Goal: Transaction & Acquisition: Purchase product/service

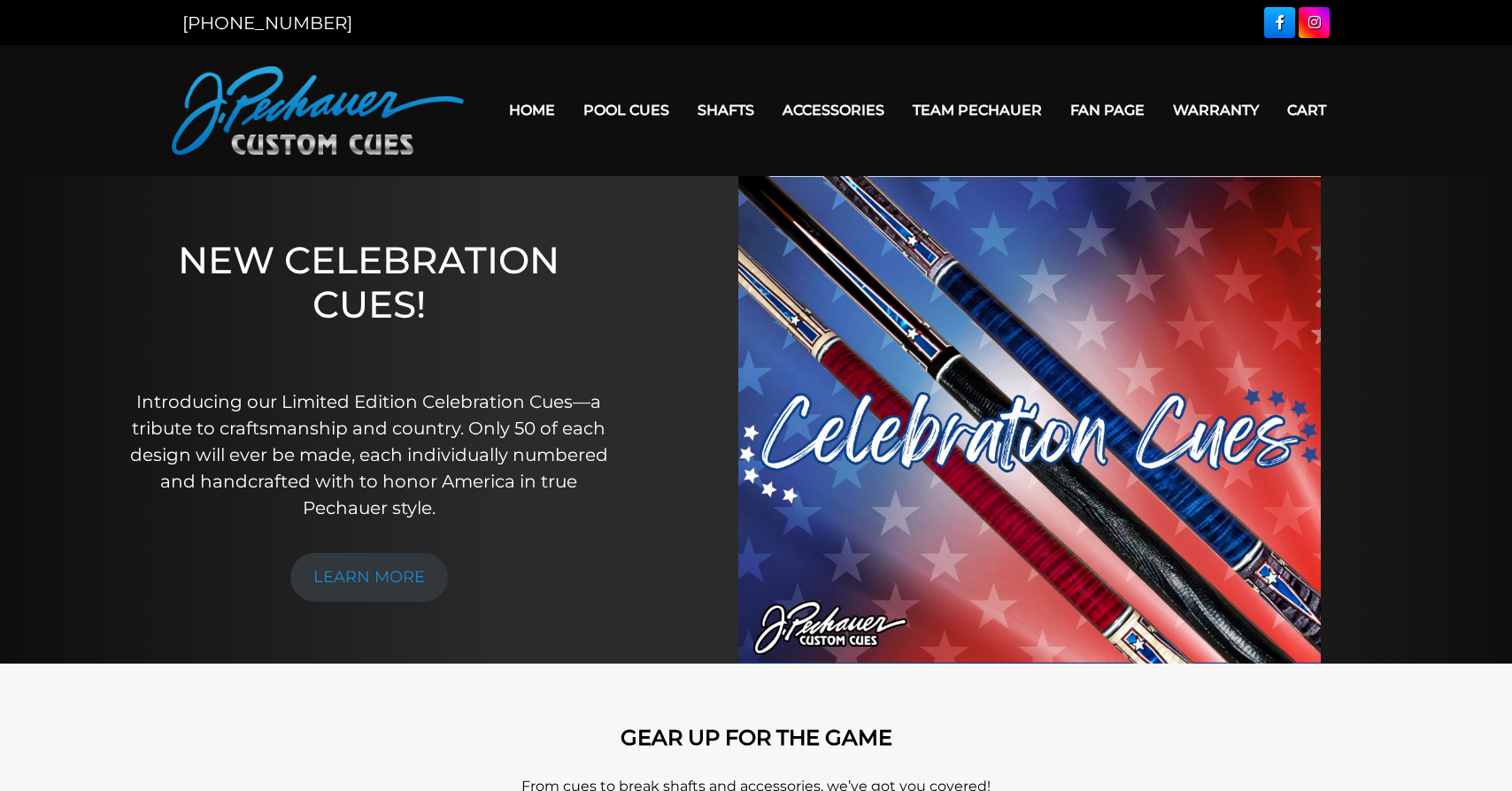
click at [714, 106] on link "Shafts" at bounding box center [726, 110] width 85 height 45
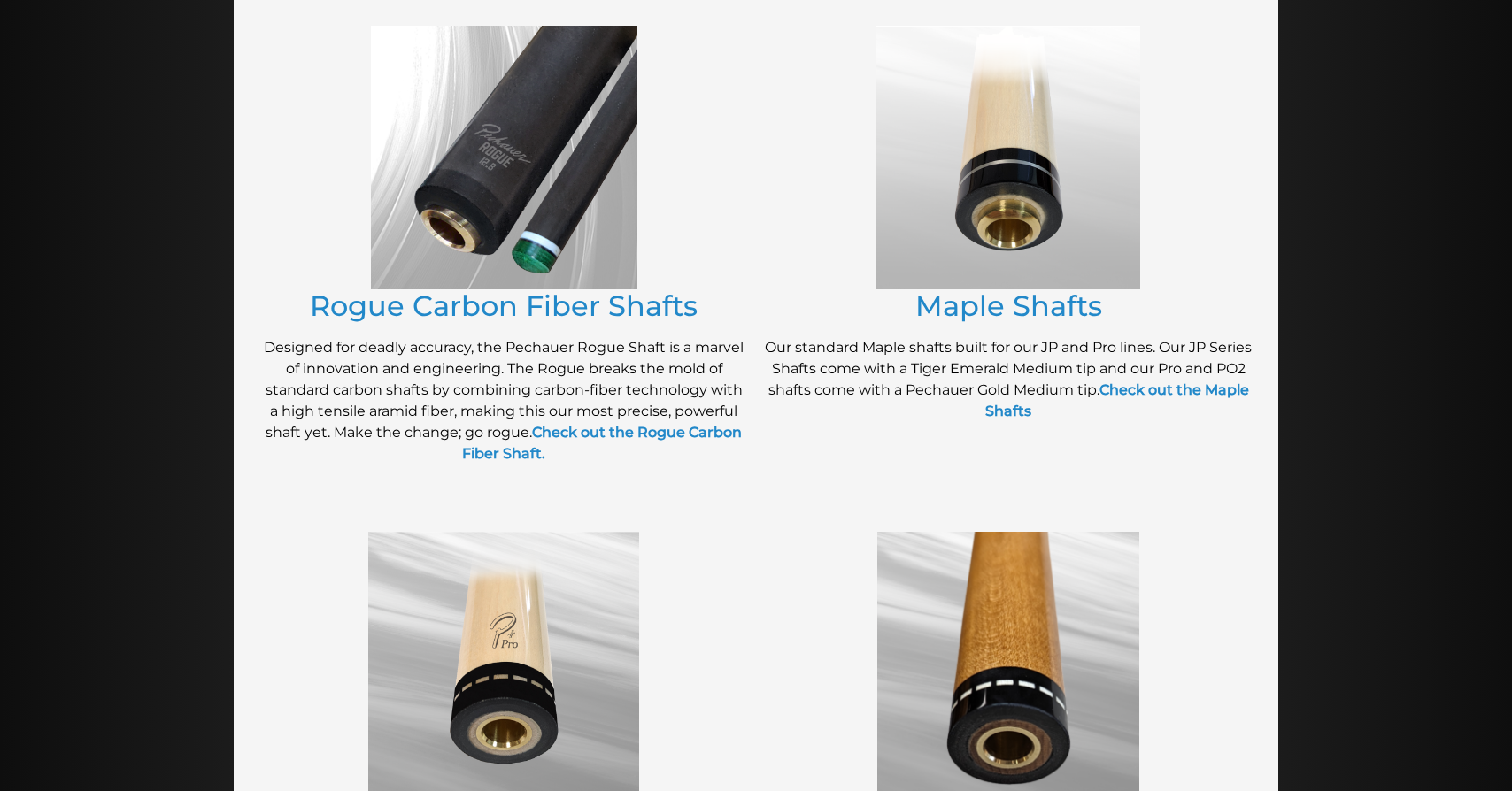
scroll to position [631, 0]
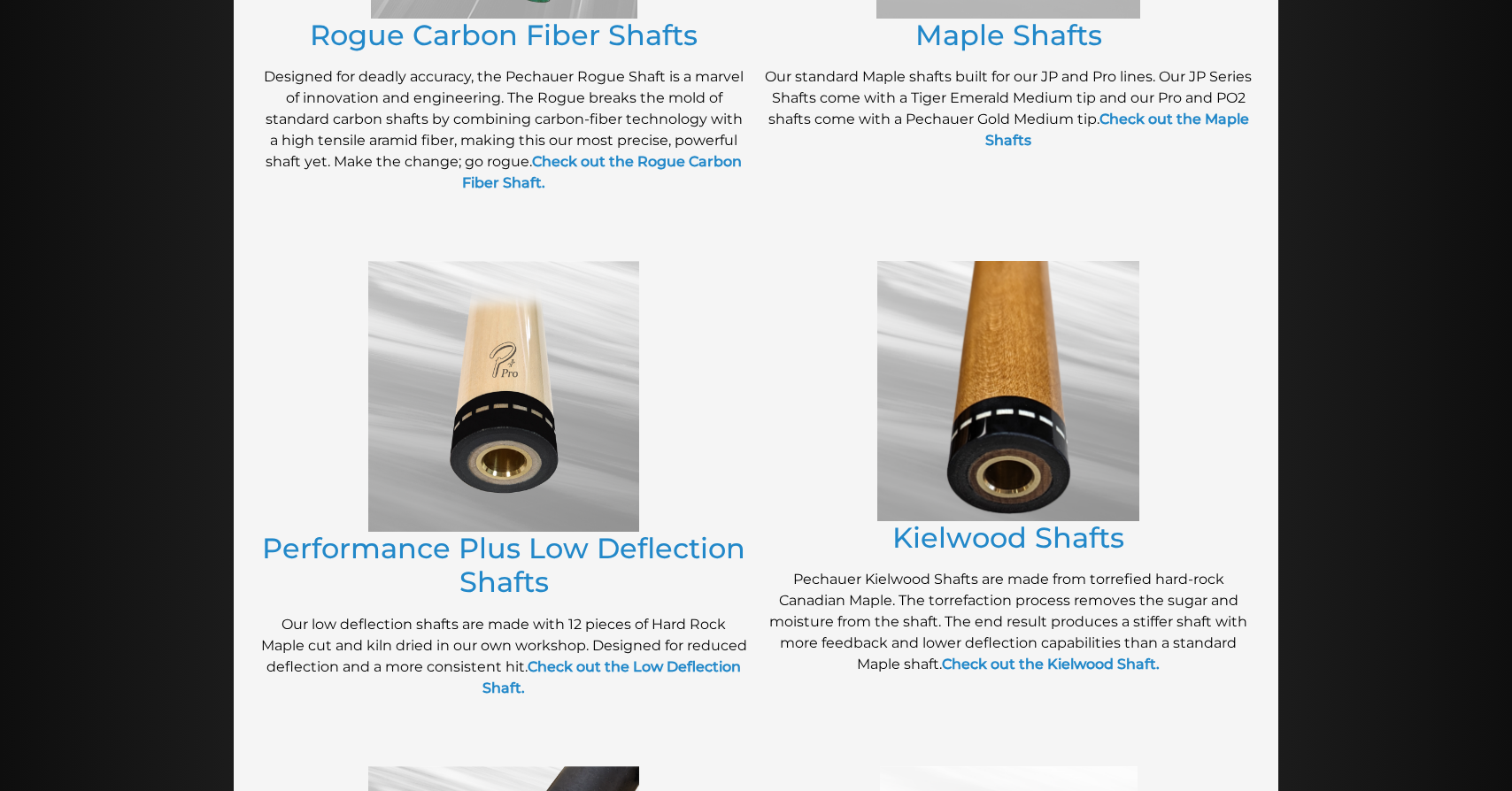
click at [610, 453] on img at bounding box center [504, 397] width 271 height 271
click at [582, 550] on link "Performance Plus Low Deflection Shafts" at bounding box center [504, 564] width 483 height 68
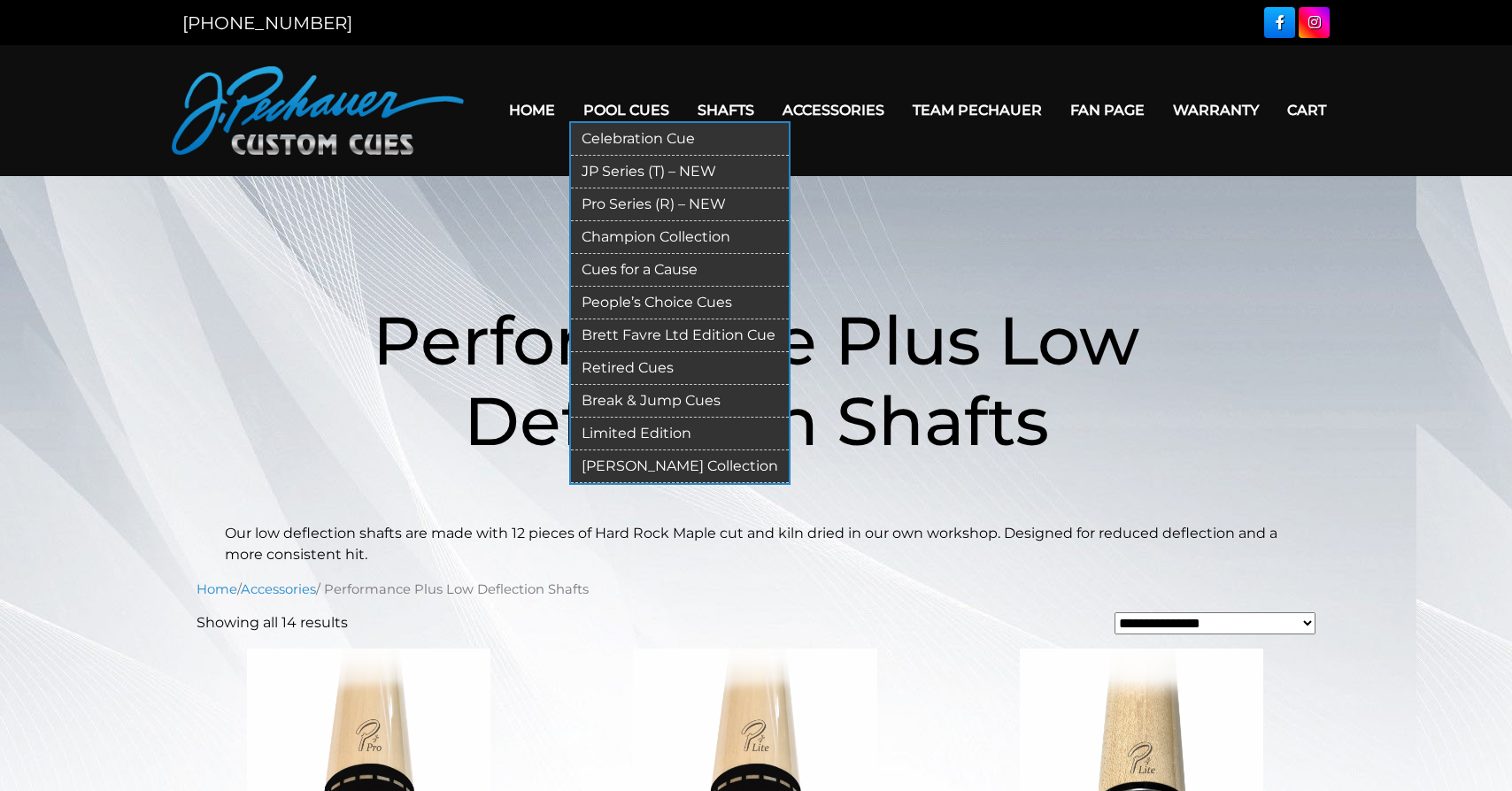
click at [604, 367] on link "Retired Cues" at bounding box center [680, 368] width 218 height 33
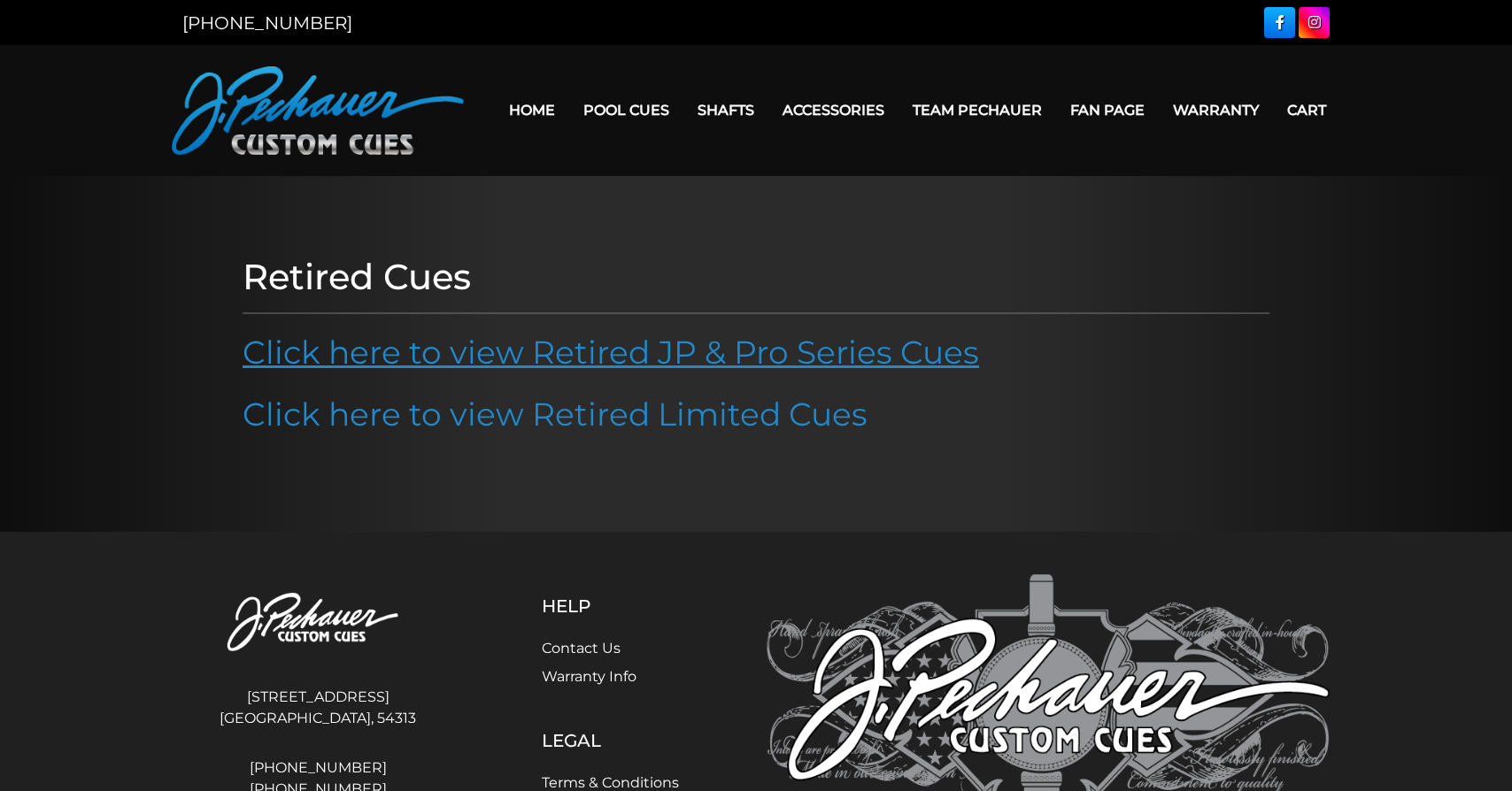
click at [781, 355] on link "Click here to view Retired JP & Pro Series Cues" at bounding box center [610, 352] width 736 height 39
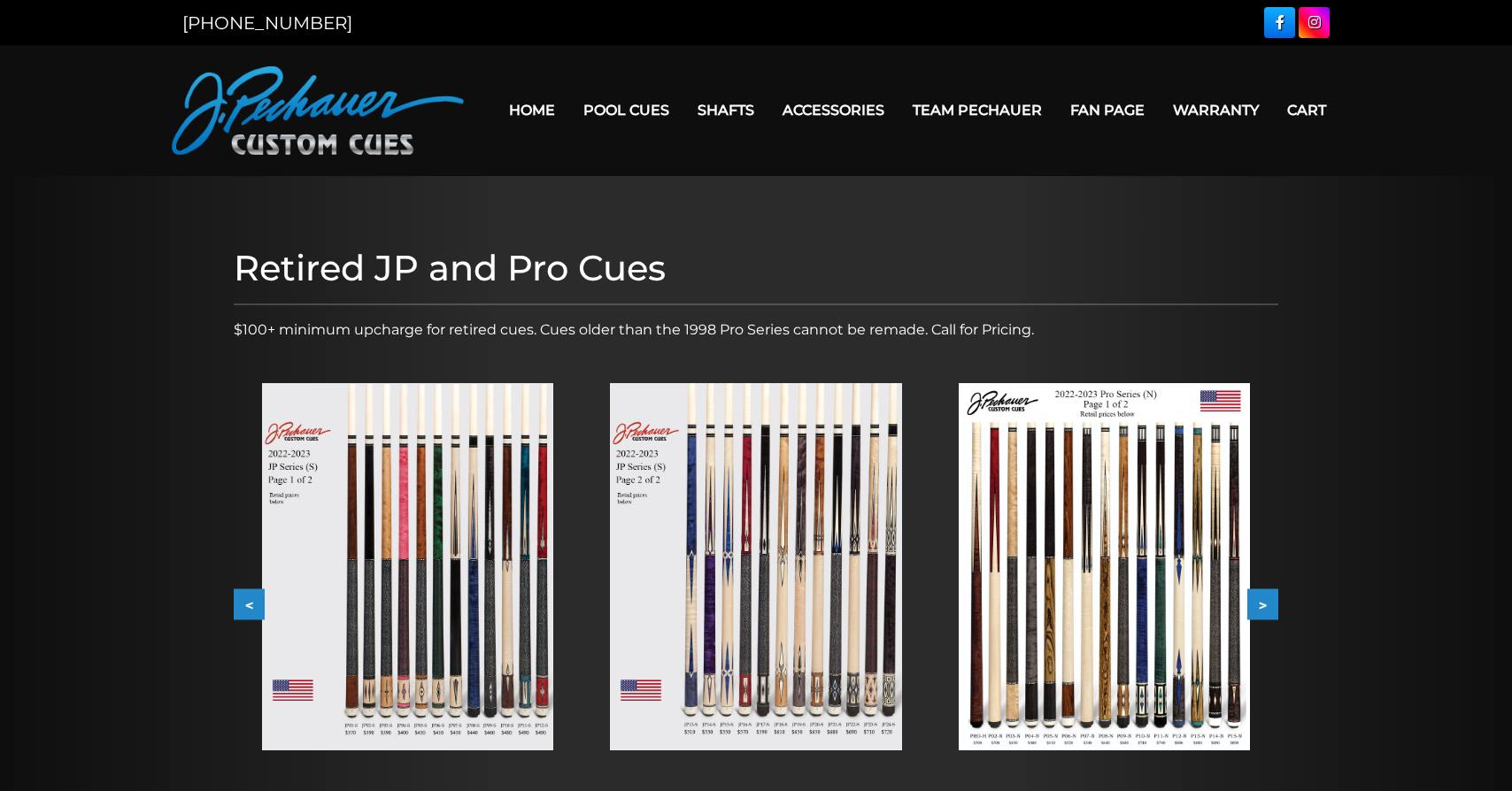
click at [1265, 605] on button ">" at bounding box center [1262, 605] width 31 height 31
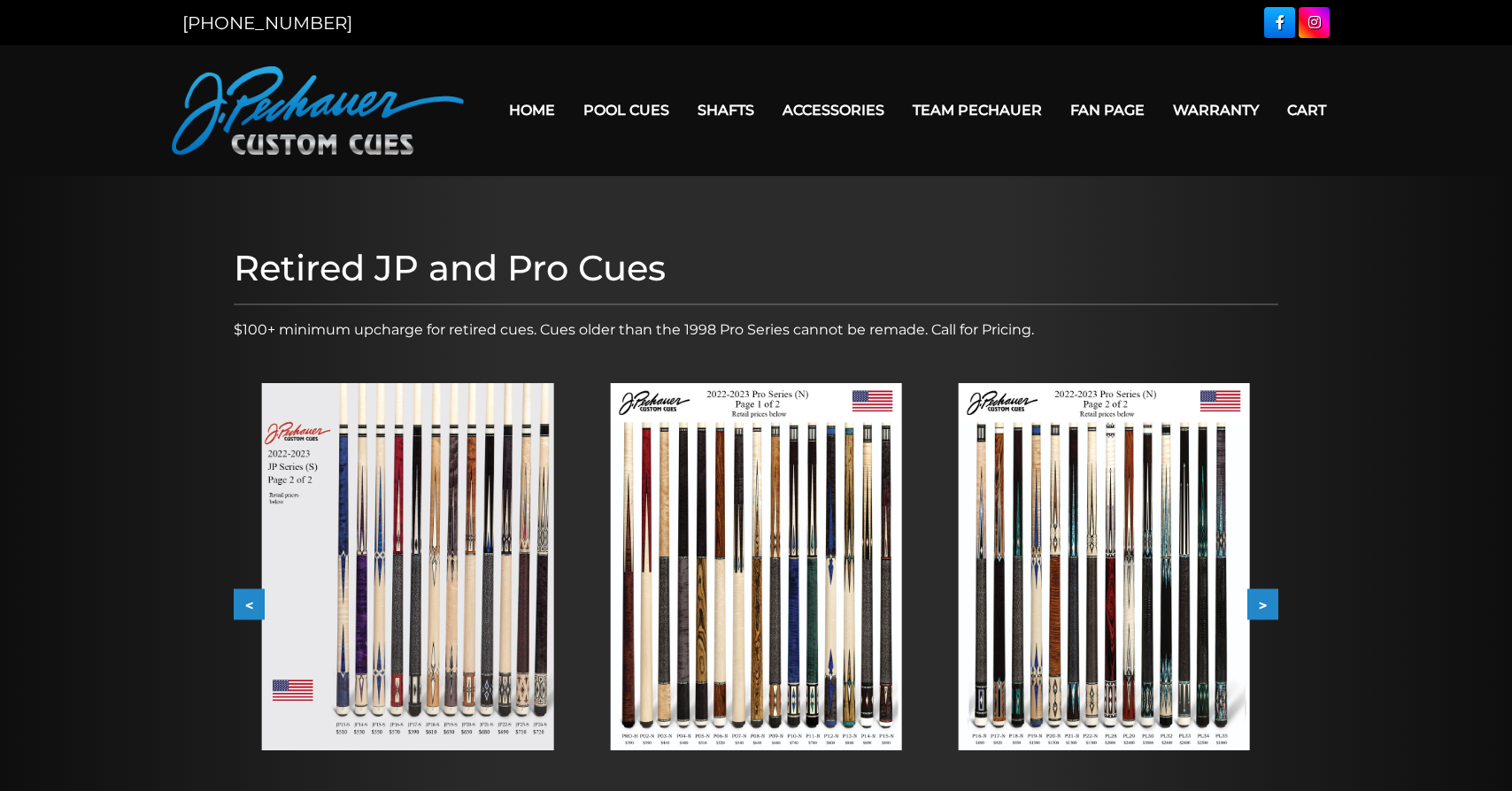
click at [1265, 605] on button ">" at bounding box center [1262, 605] width 31 height 31
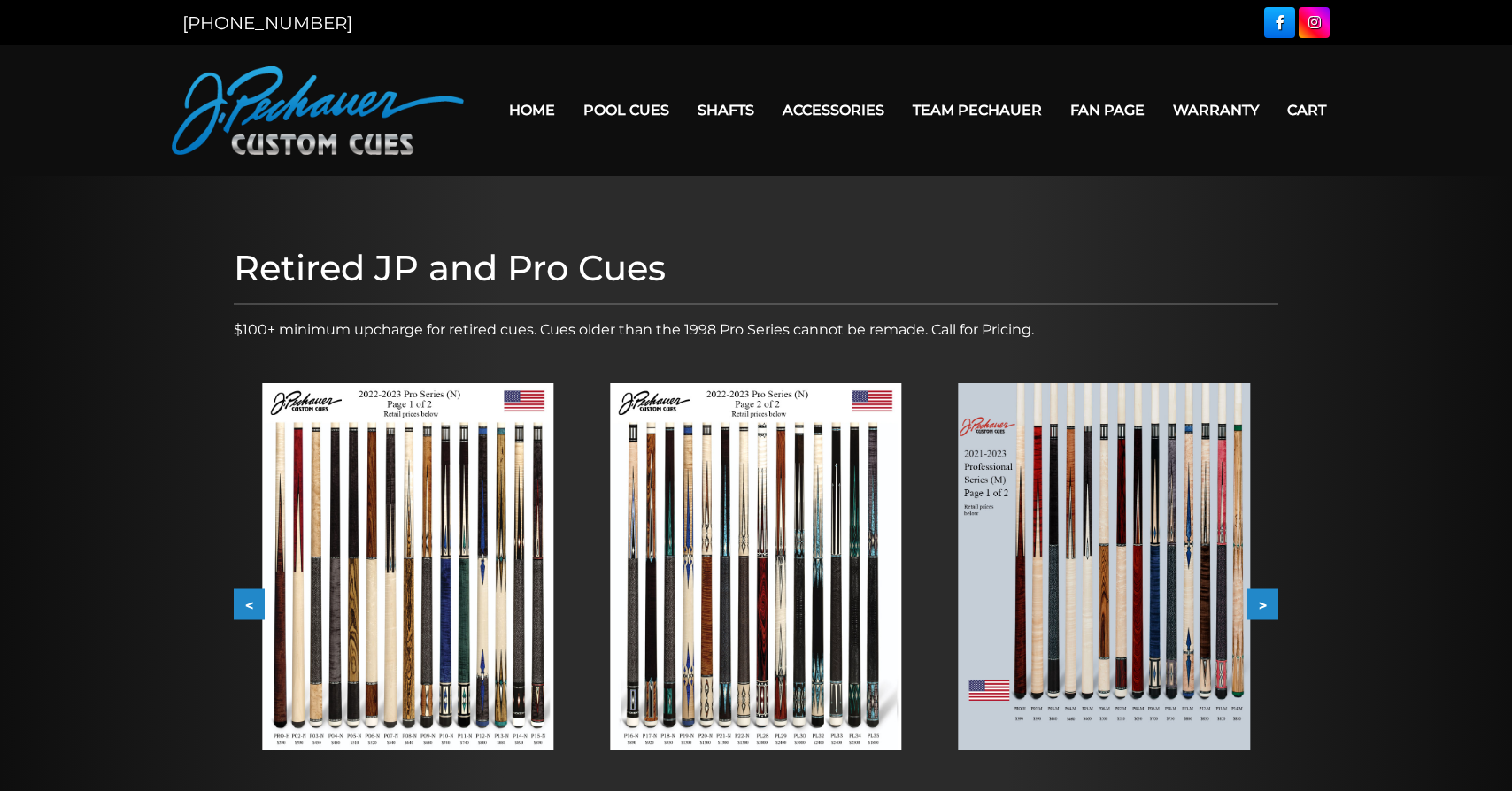
click at [1265, 605] on button ">" at bounding box center [1262, 605] width 31 height 31
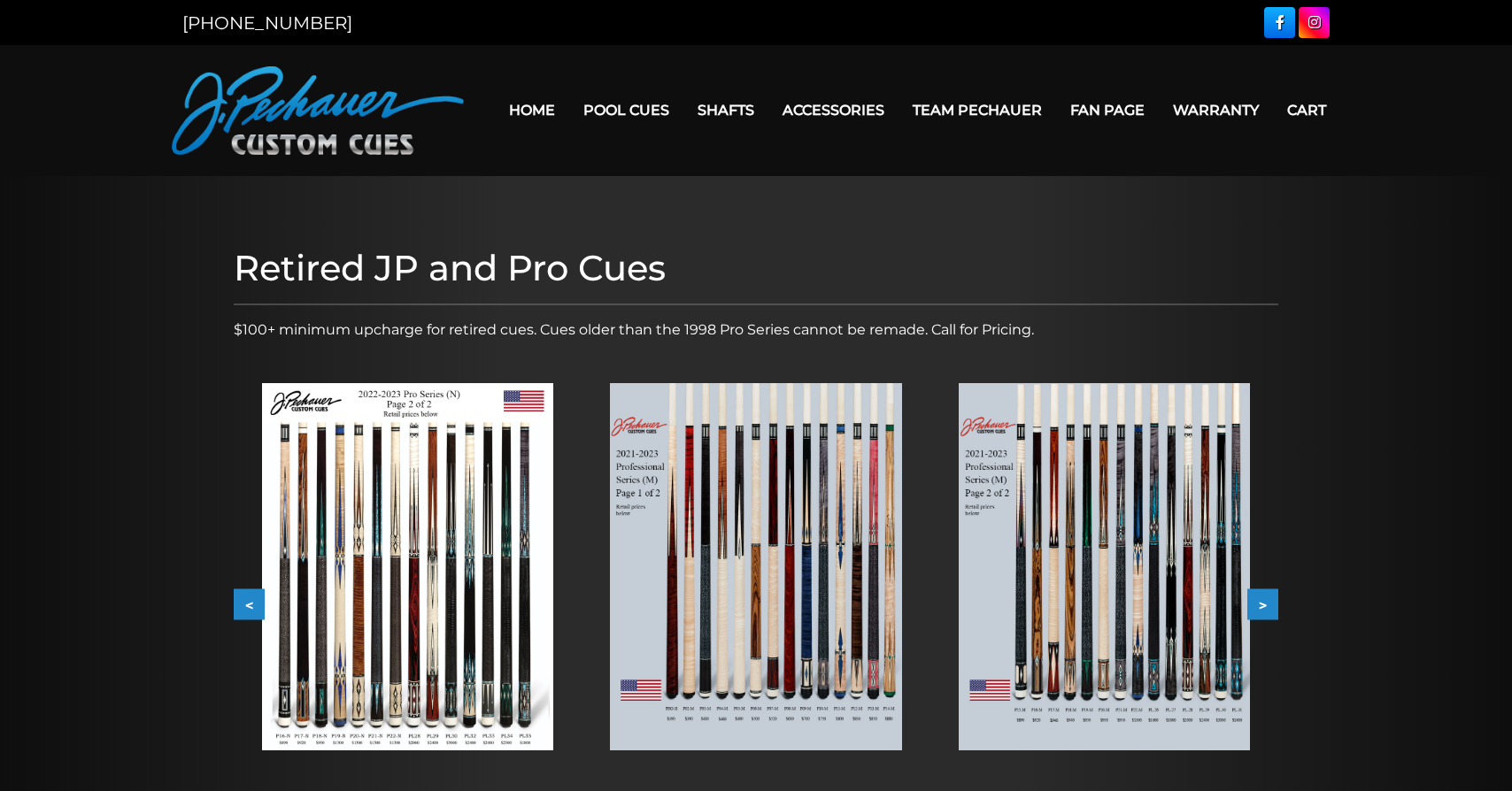
click at [1265, 605] on button ">" at bounding box center [1262, 605] width 31 height 31
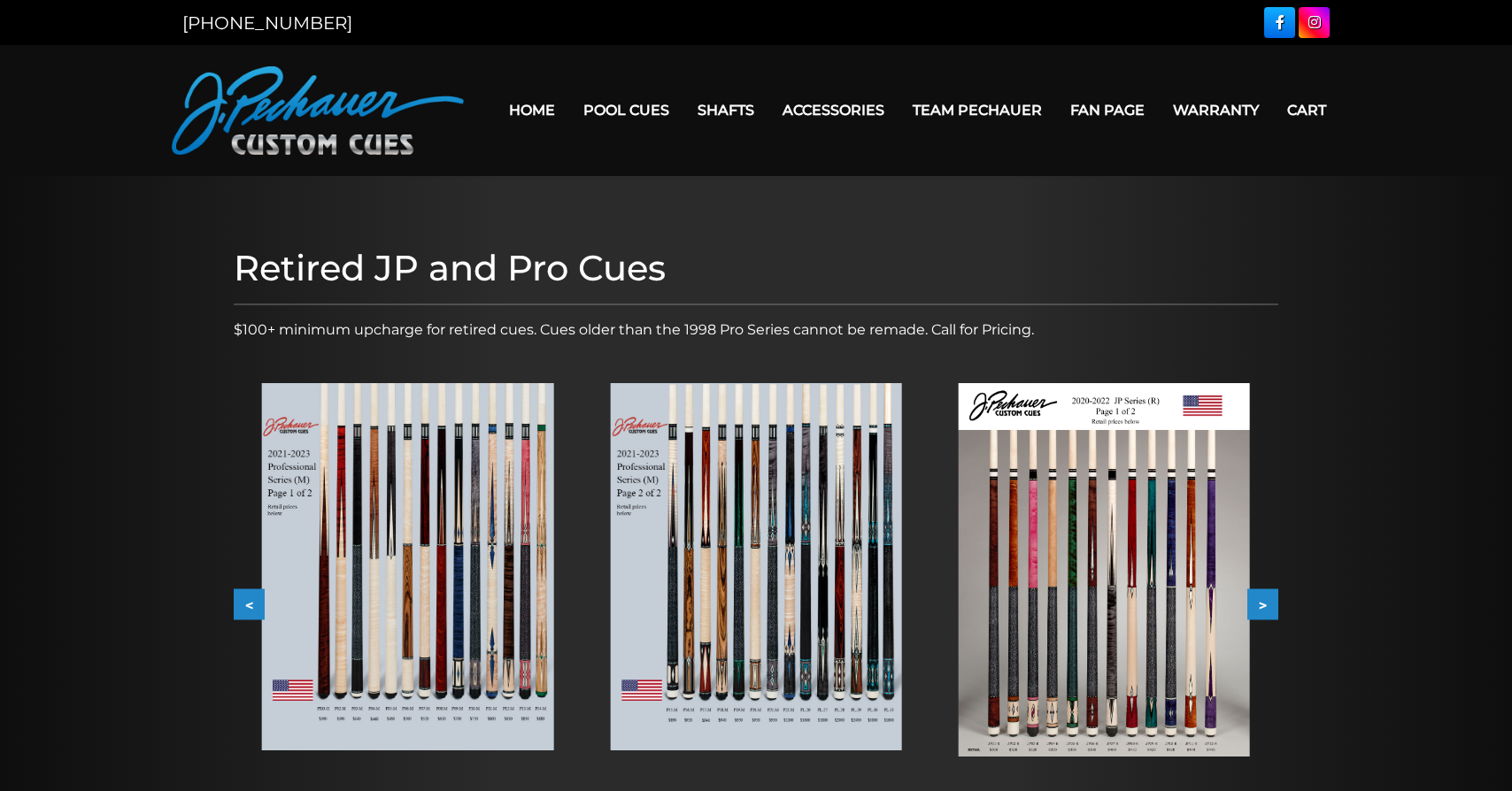
click at [1264, 604] on button ">" at bounding box center [1262, 605] width 31 height 31
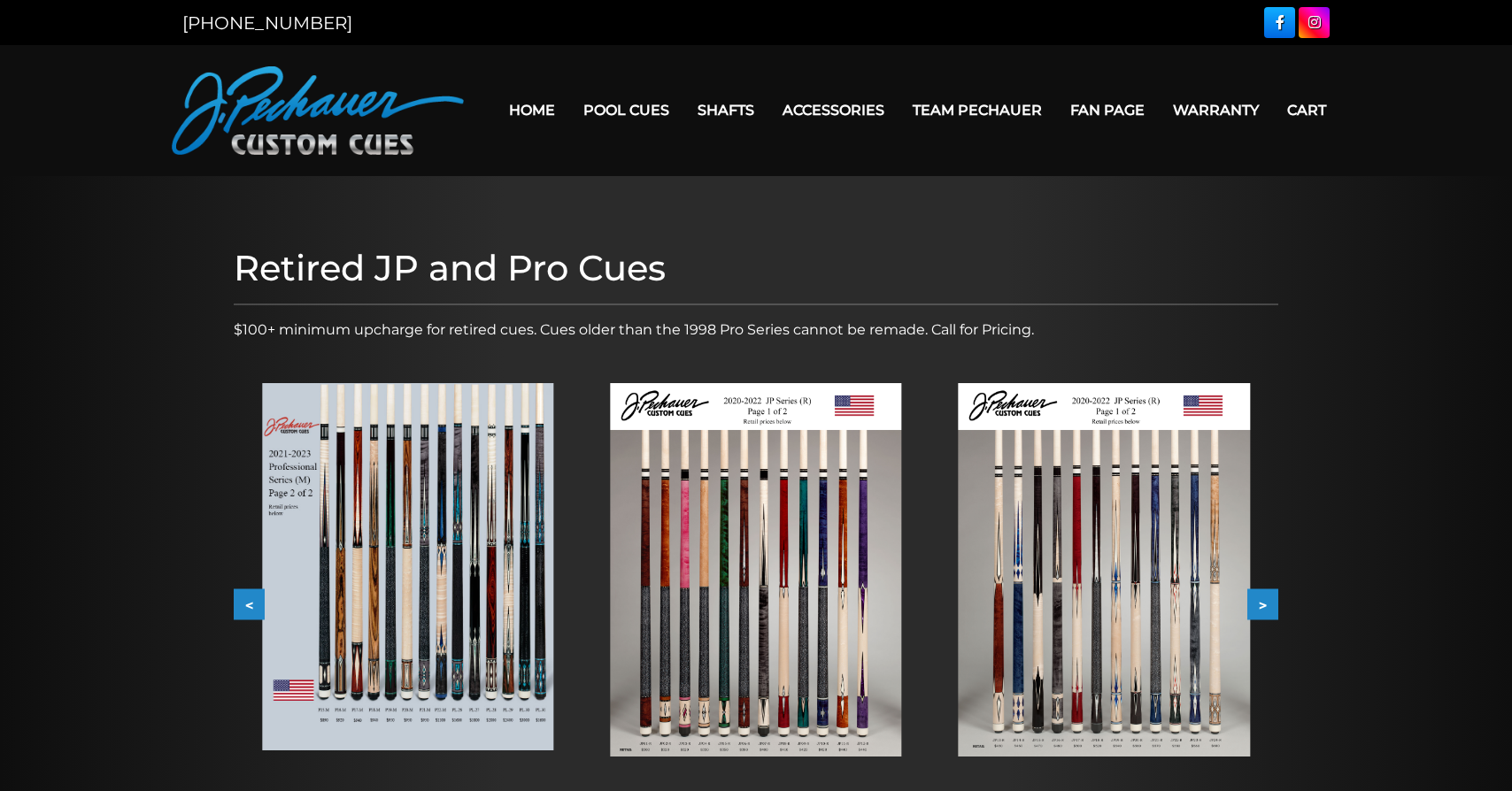
click at [1264, 604] on button ">" at bounding box center [1262, 605] width 31 height 31
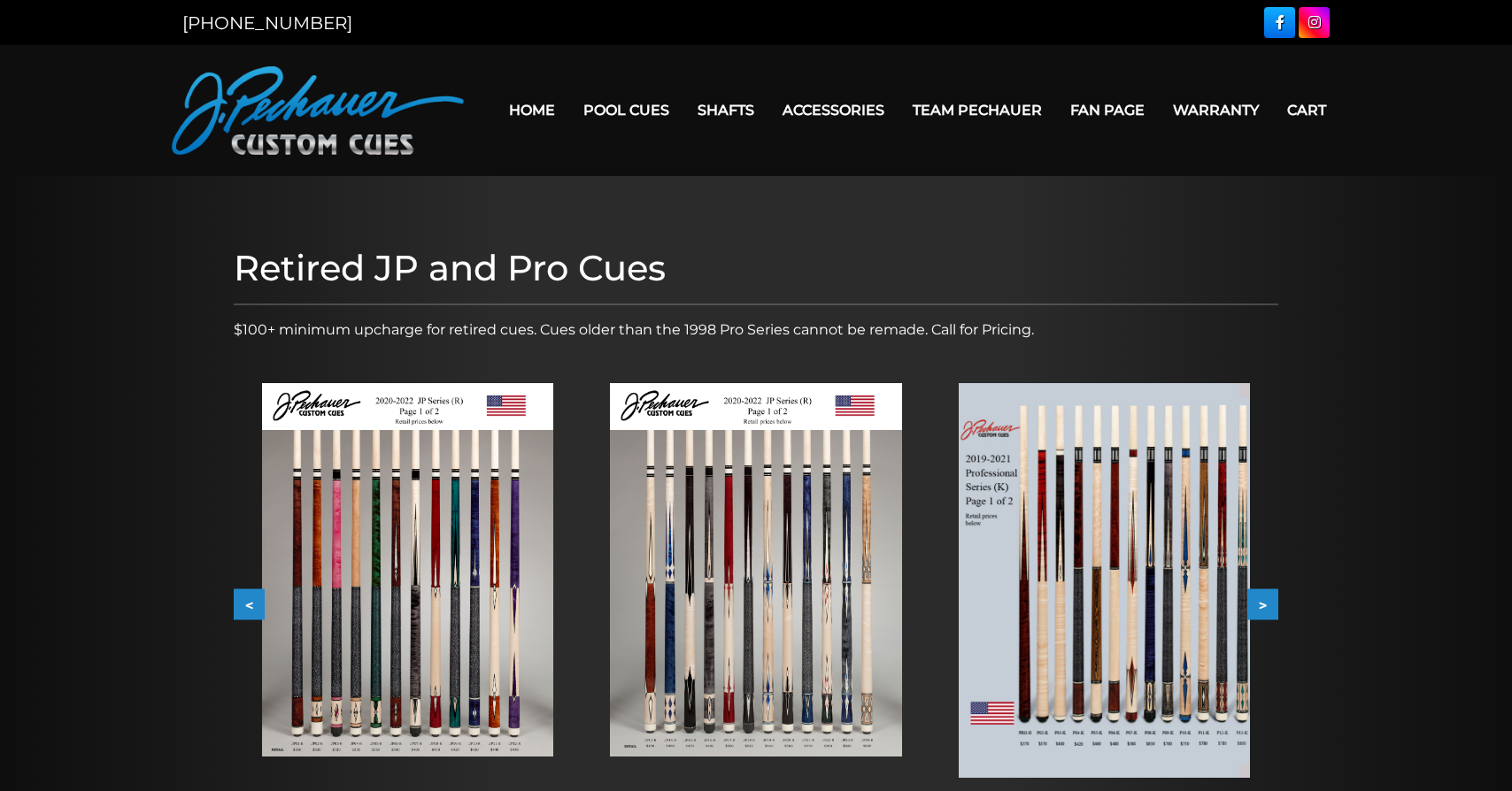
click at [1264, 604] on button ">" at bounding box center [1262, 605] width 31 height 31
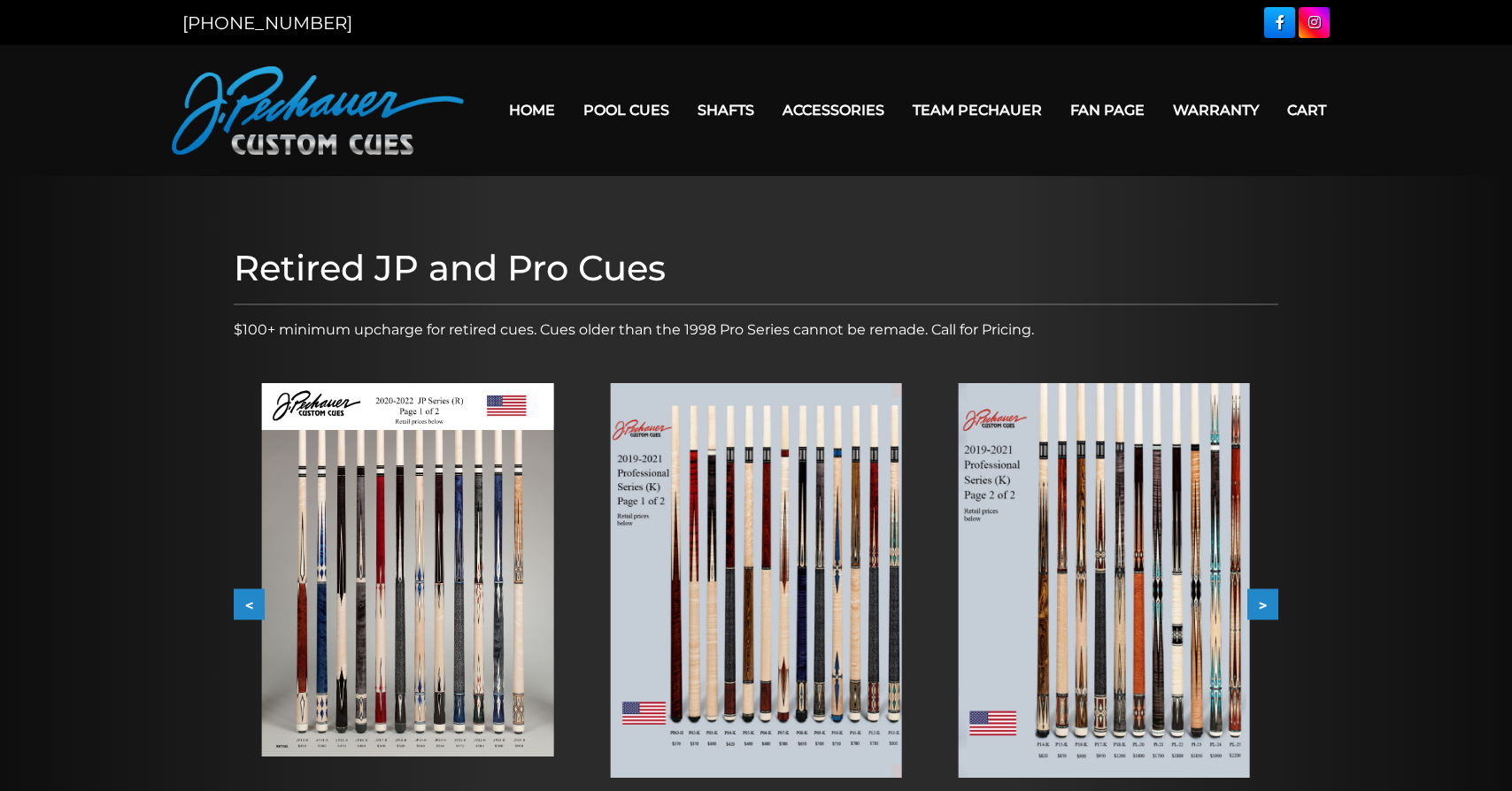
click at [1264, 604] on button ">" at bounding box center [1262, 605] width 31 height 31
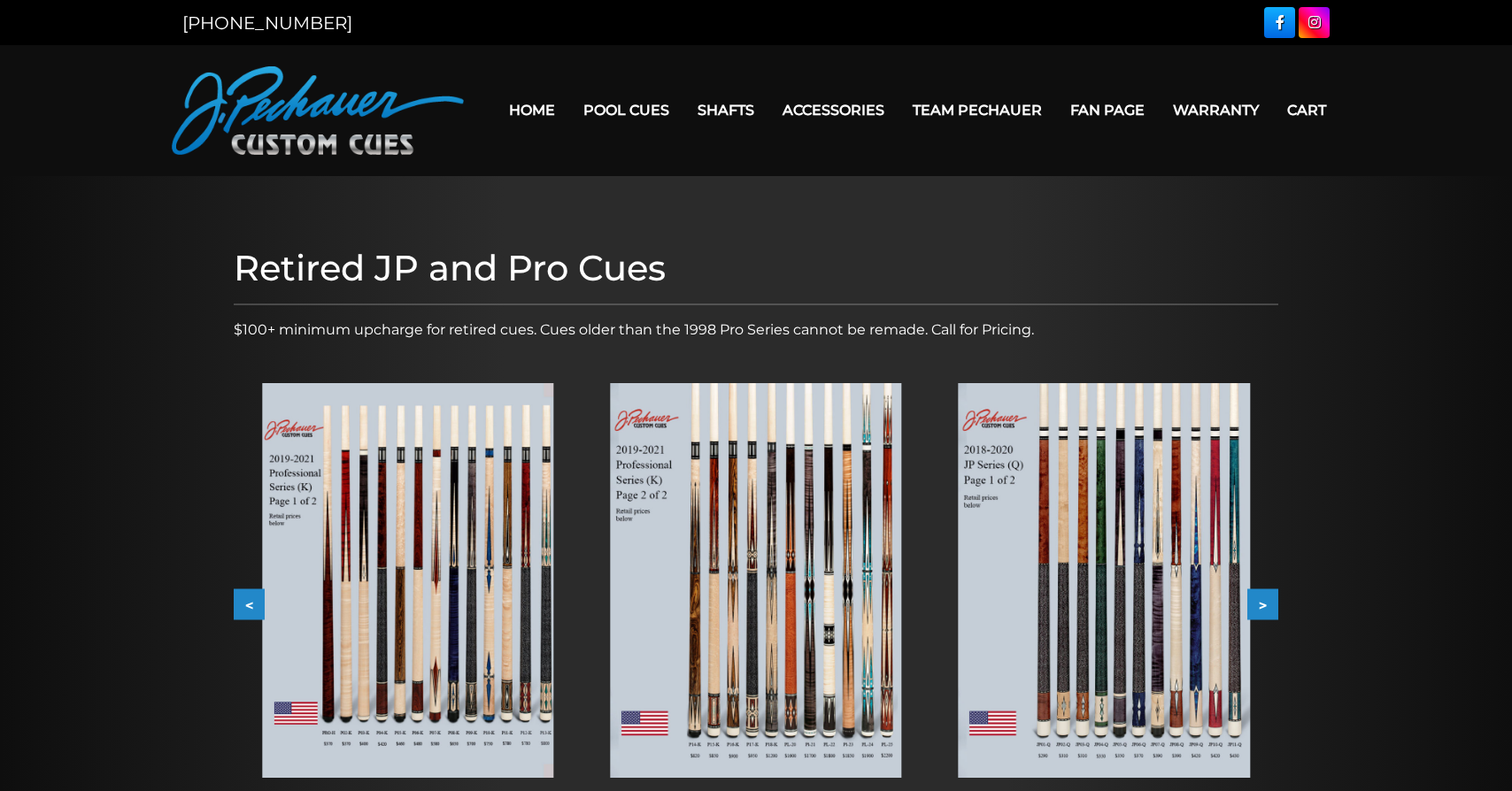
click at [1264, 604] on button ">" at bounding box center [1262, 605] width 31 height 31
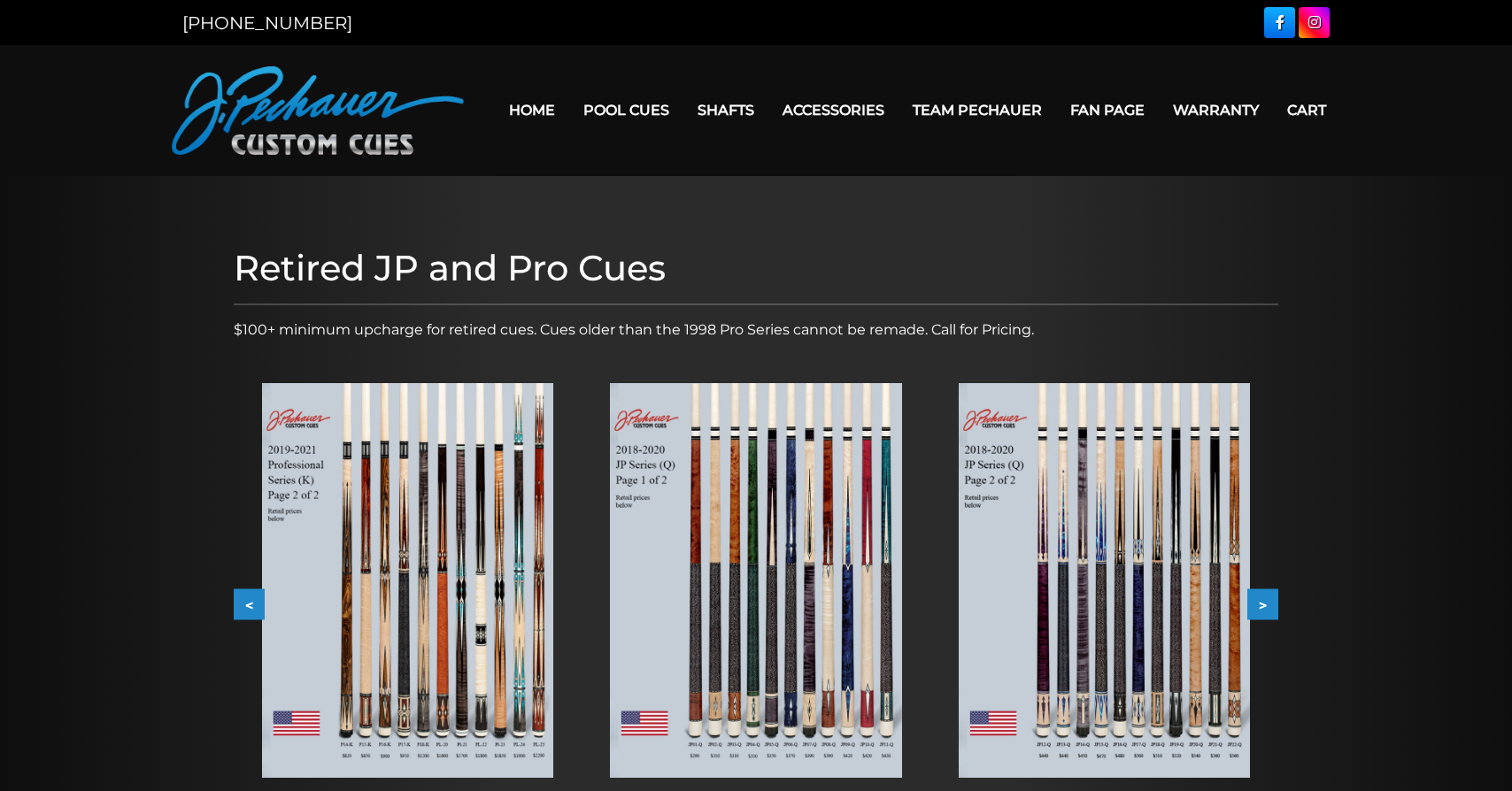
click at [1264, 604] on button ">" at bounding box center [1262, 605] width 31 height 31
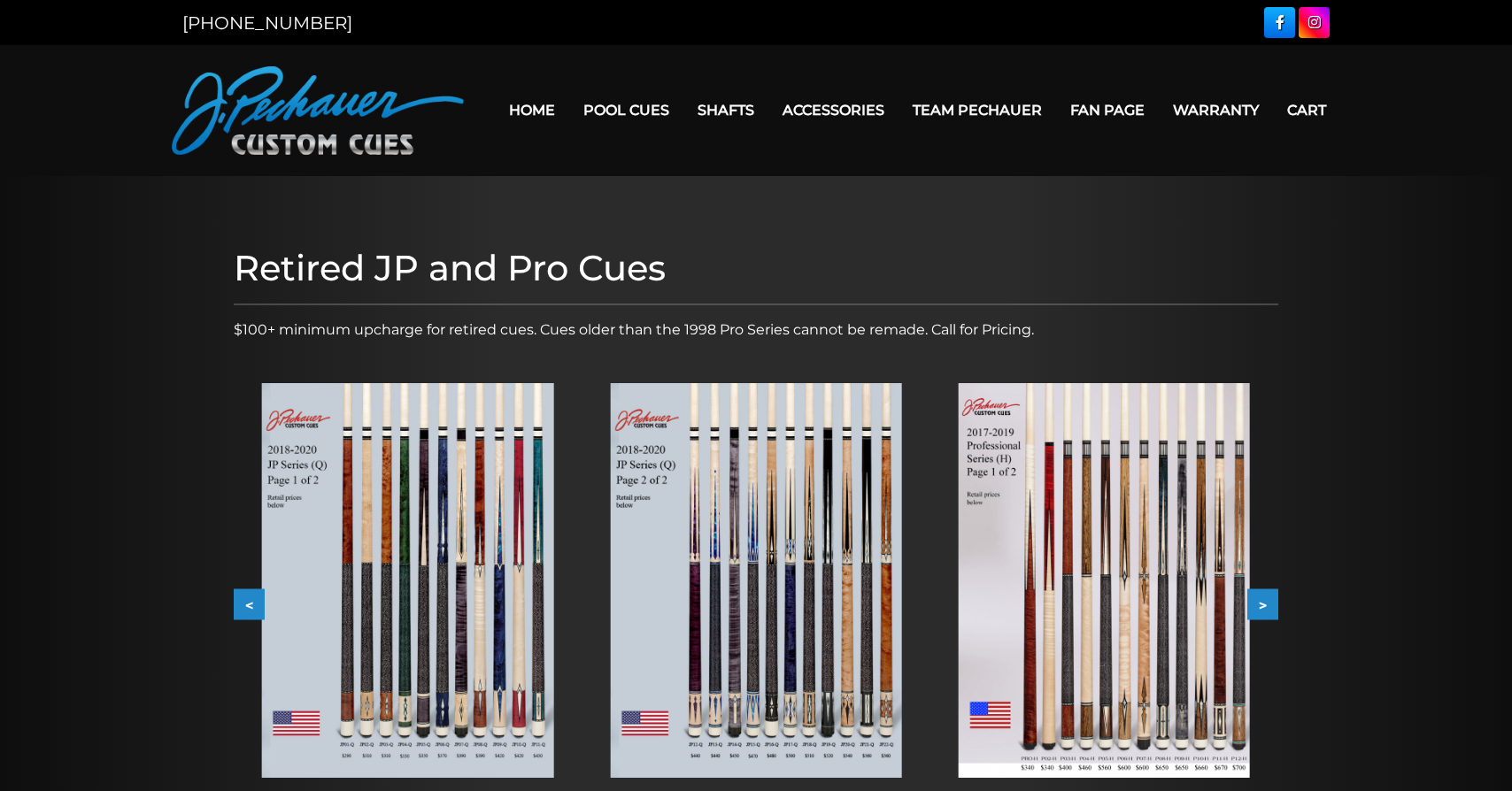
click at [1264, 603] on button ">" at bounding box center [1262, 605] width 31 height 31
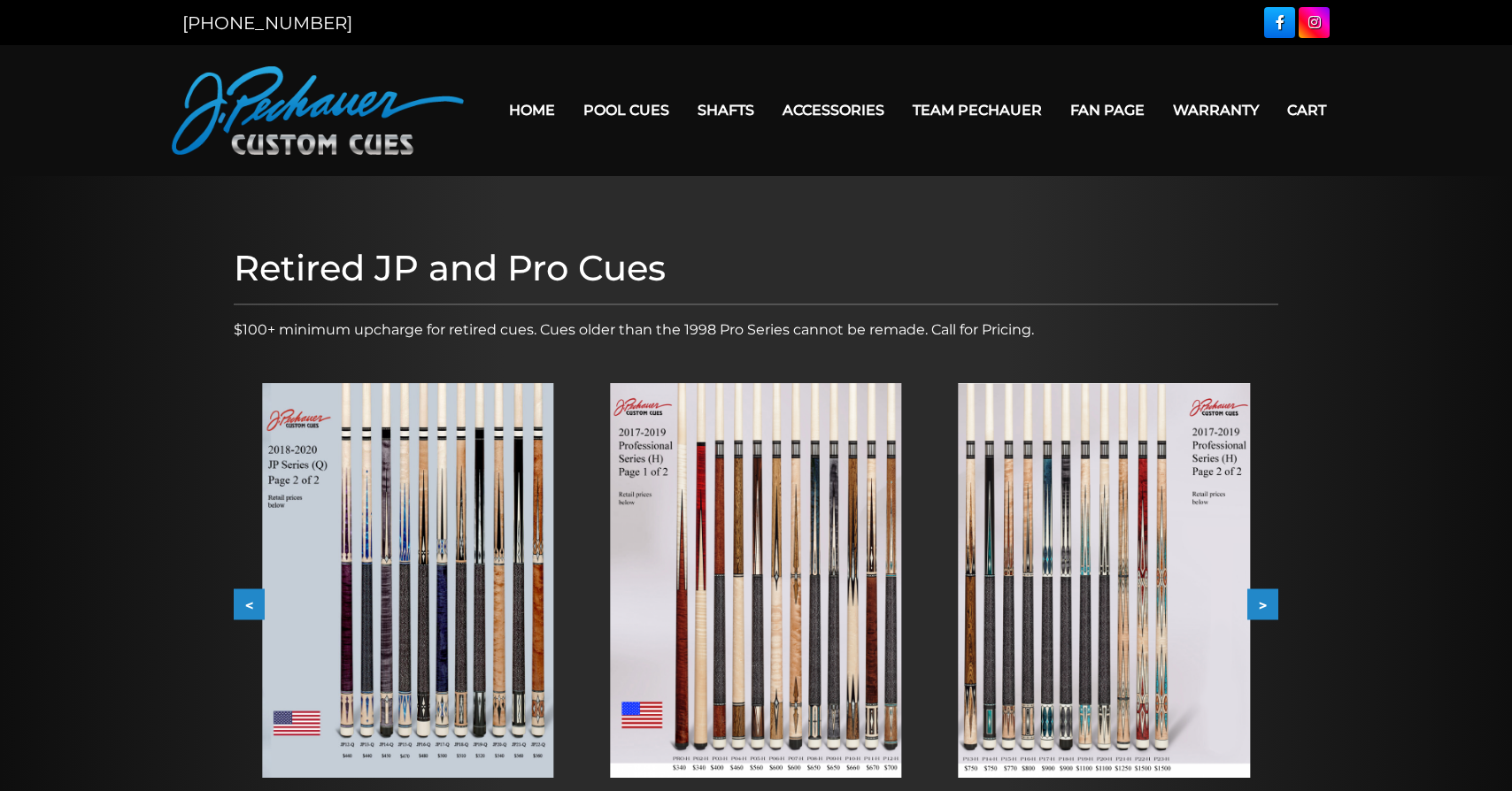
click at [996, 675] on img at bounding box center [1103, 581] width 291 height 395
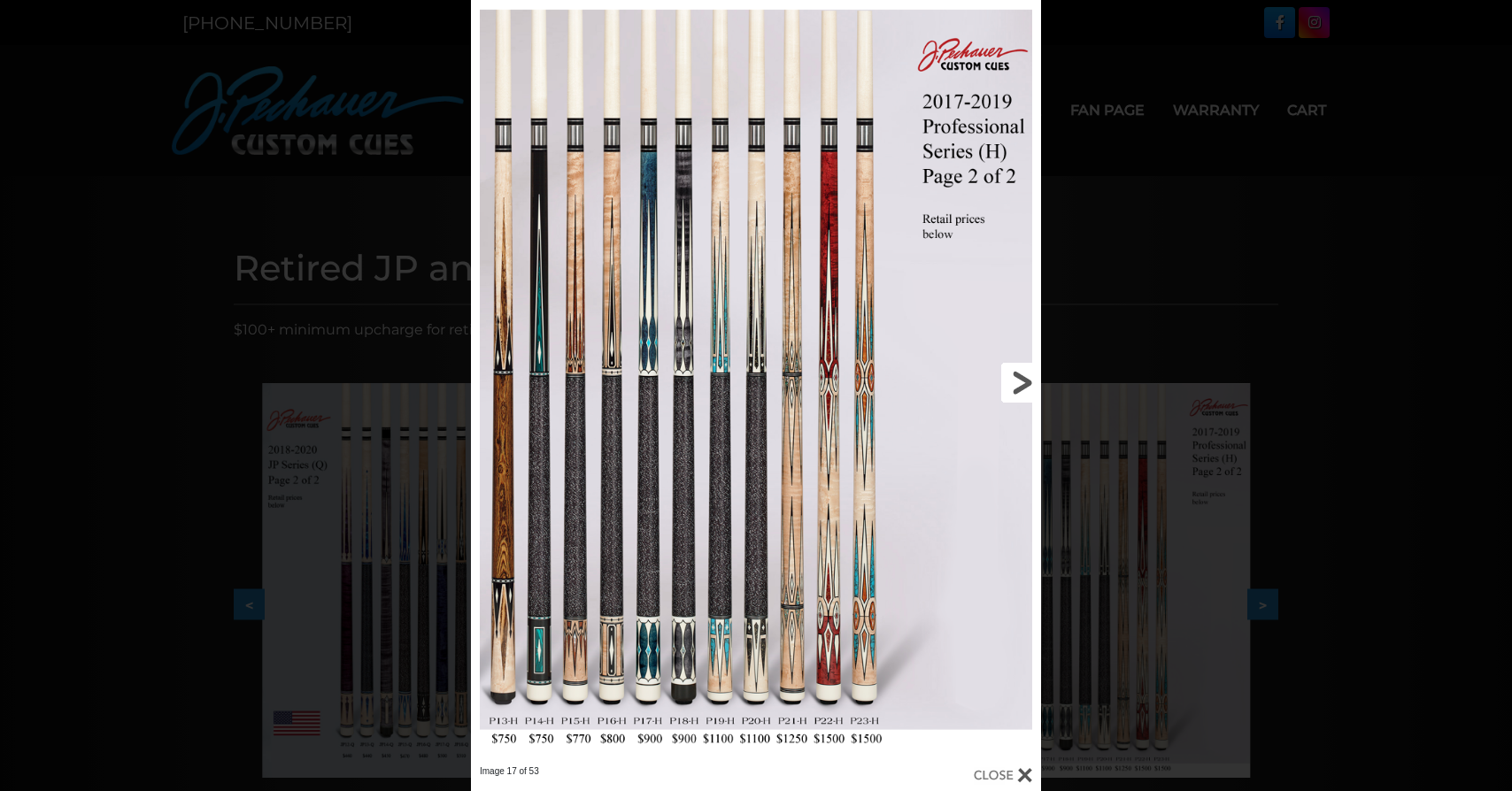
click at [1020, 381] on link at bounding box center [912, 383] width 257 height 765
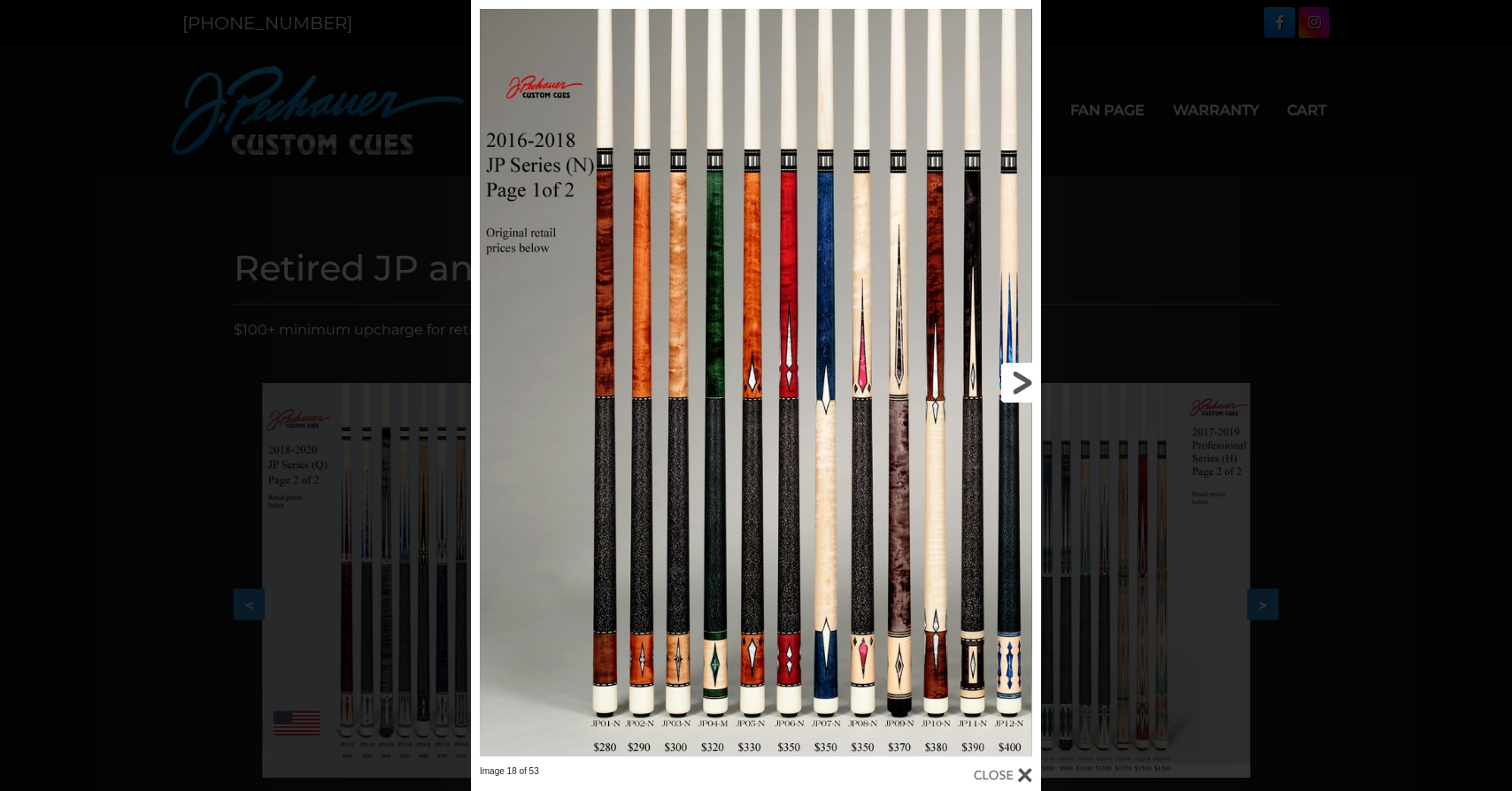
click at [1020, 381] on link at bounding box center [912, 383] width 257 height 765
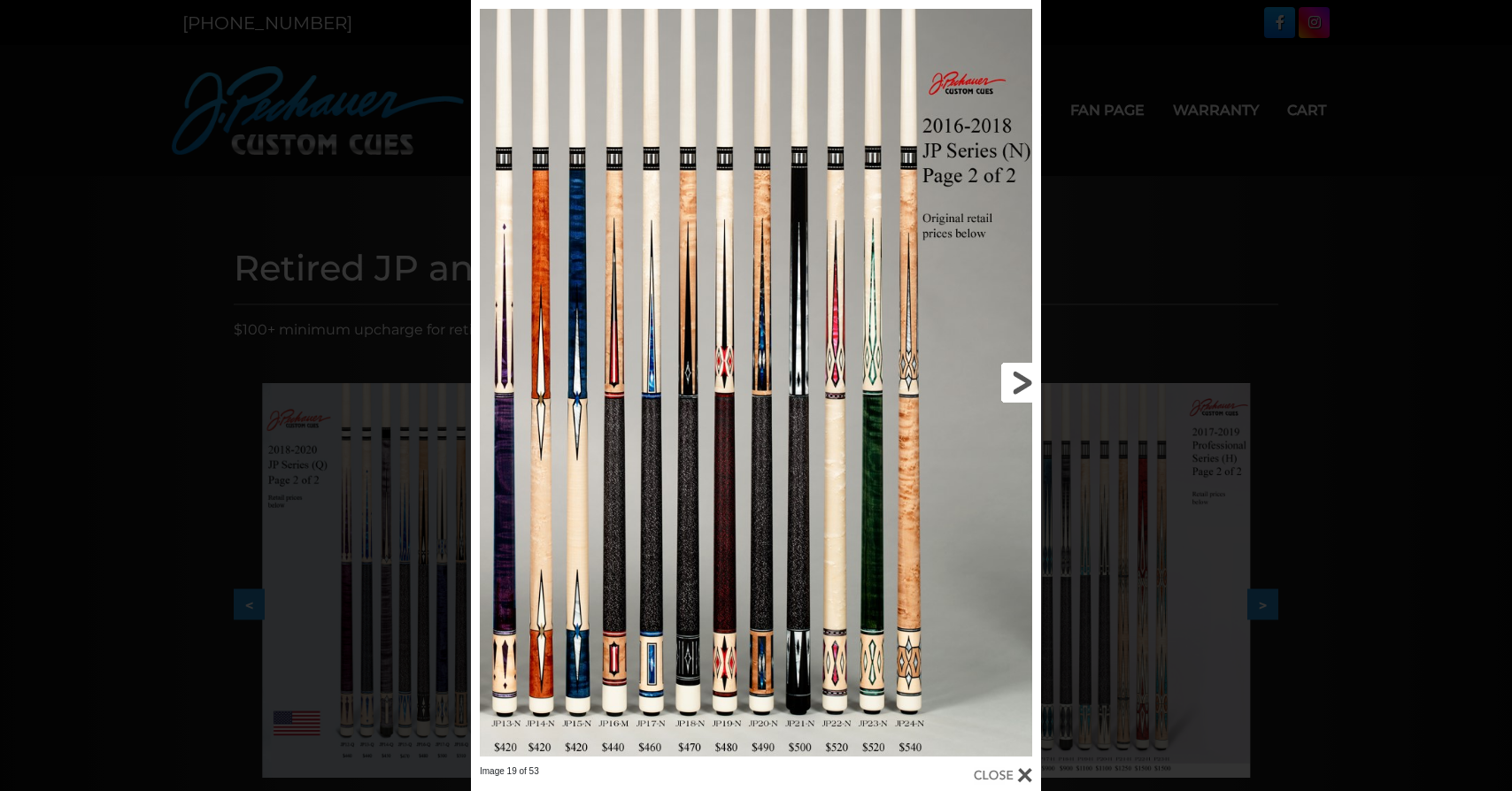
click at [1020, 381] on link at bounding box center [912, 383] width 257 height 765
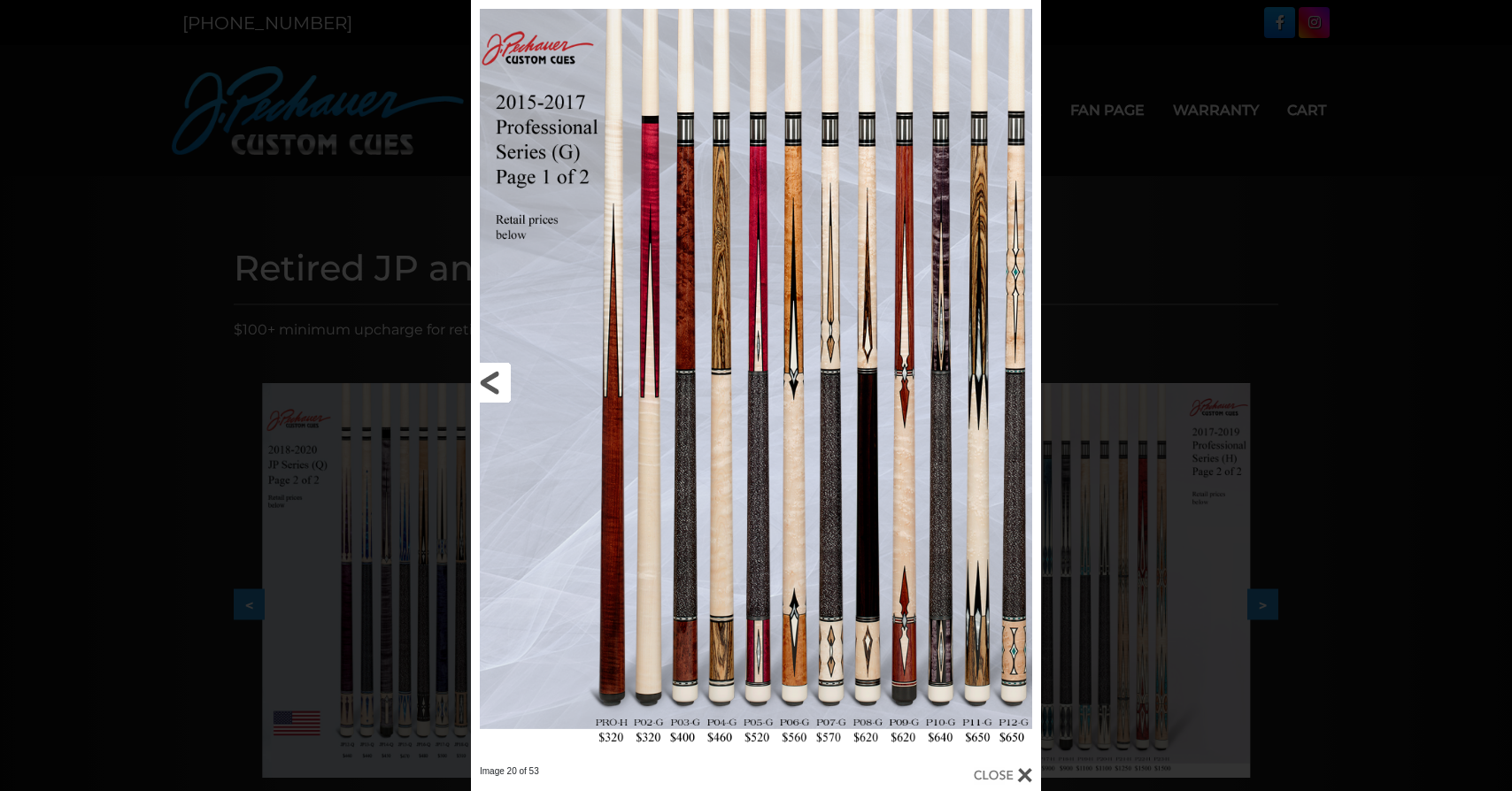
click at [486, 383] on link at bounding box center [599, 383] width 257 height 765
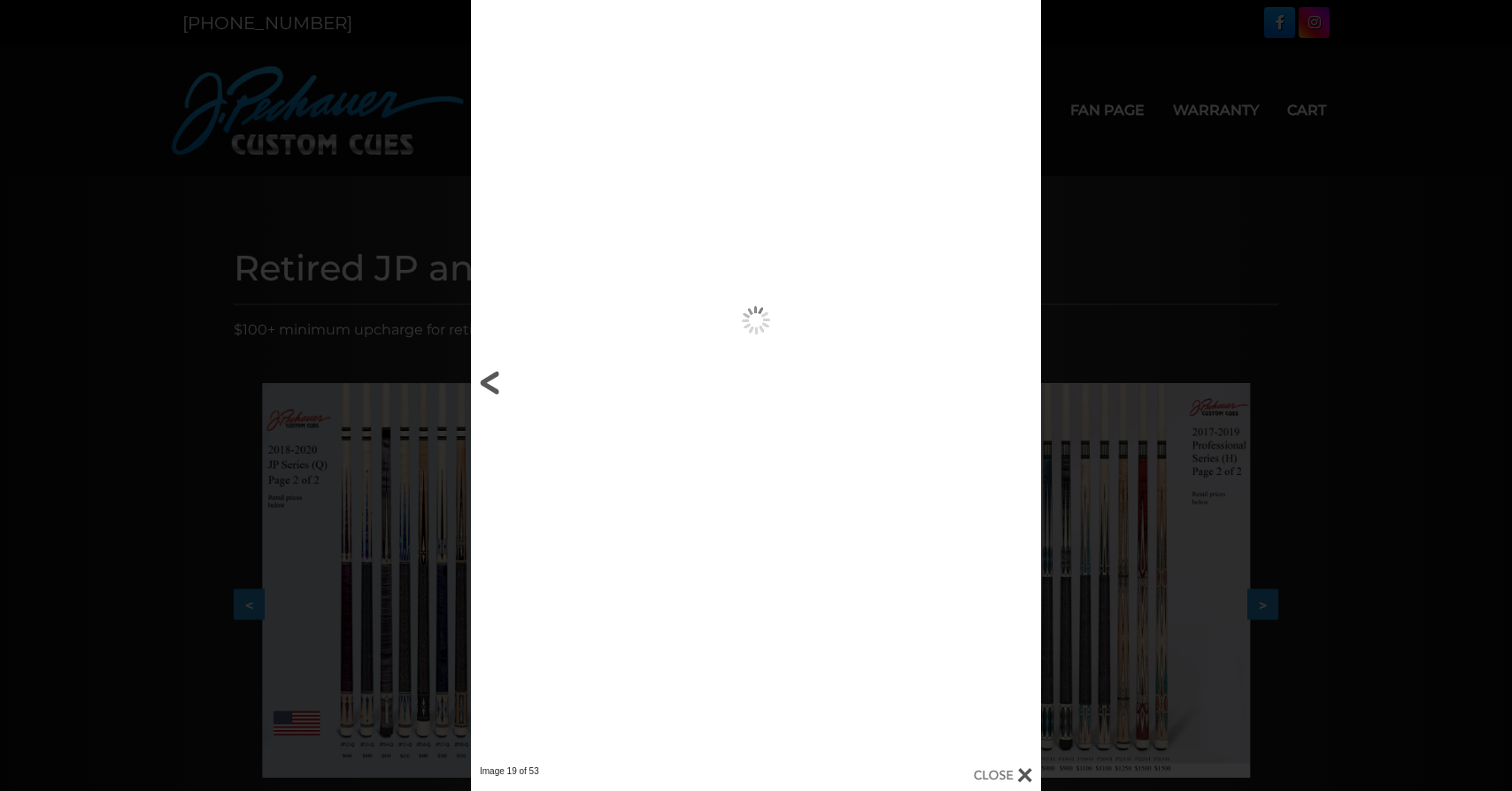
click at [486, 383] on link at bounding box center [599, 383] width 257 height 765
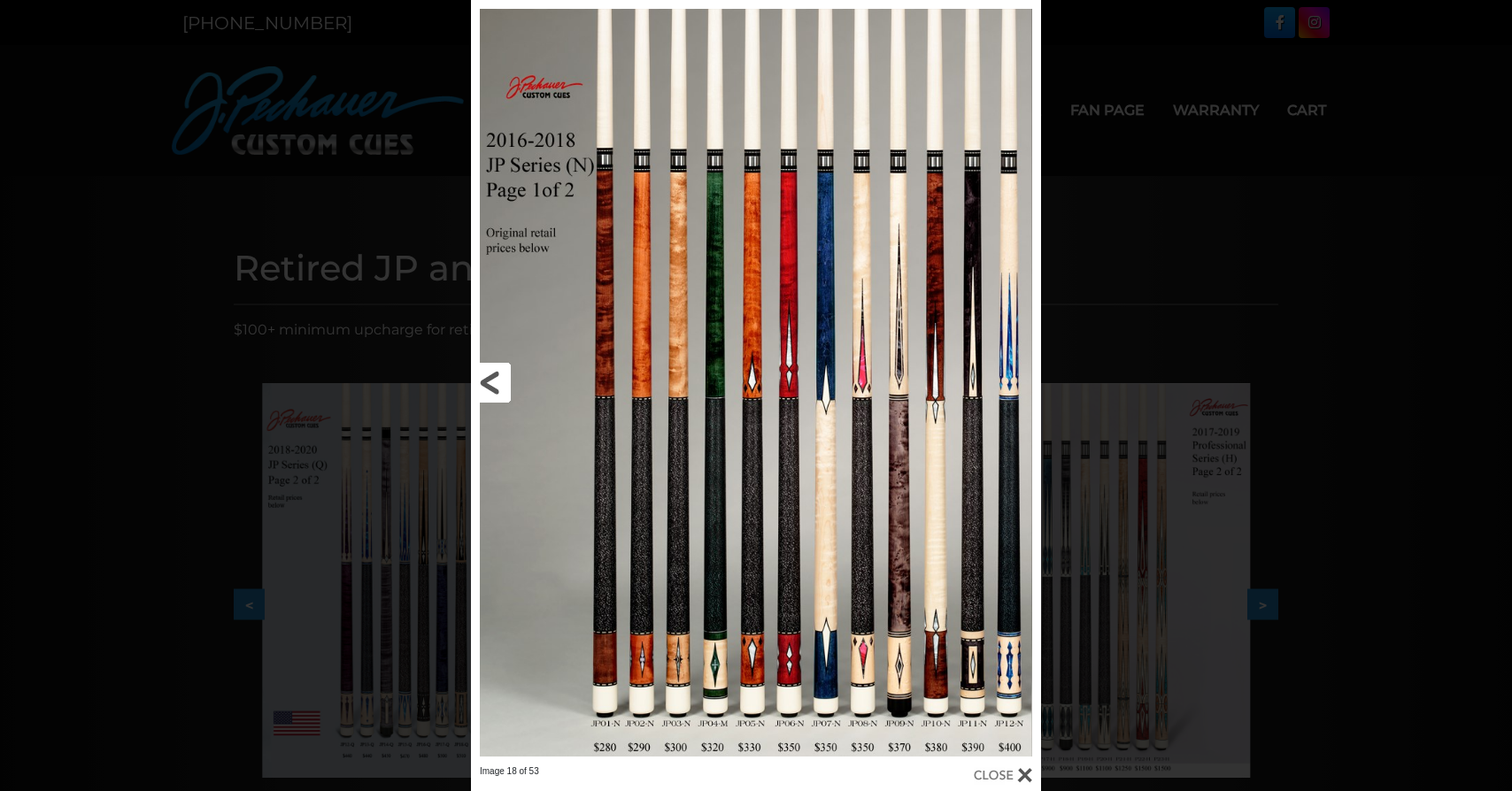
click at [486, 383] on link at bounding box center [599, 383] width 257 height 765
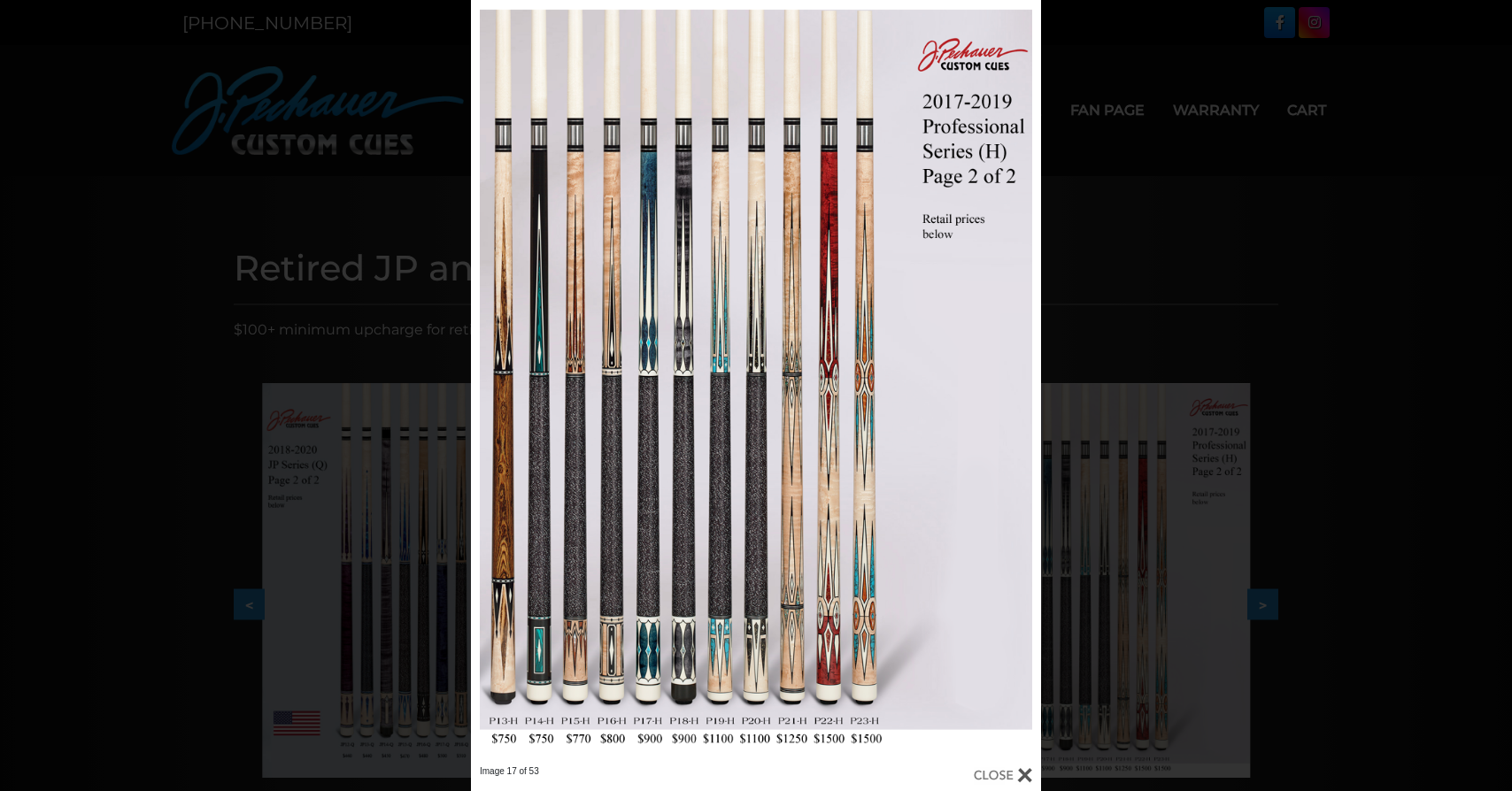
click at [1420, 79] on div "Image 17 of 53" at bounding box center [756, 395] width 1512 height 791
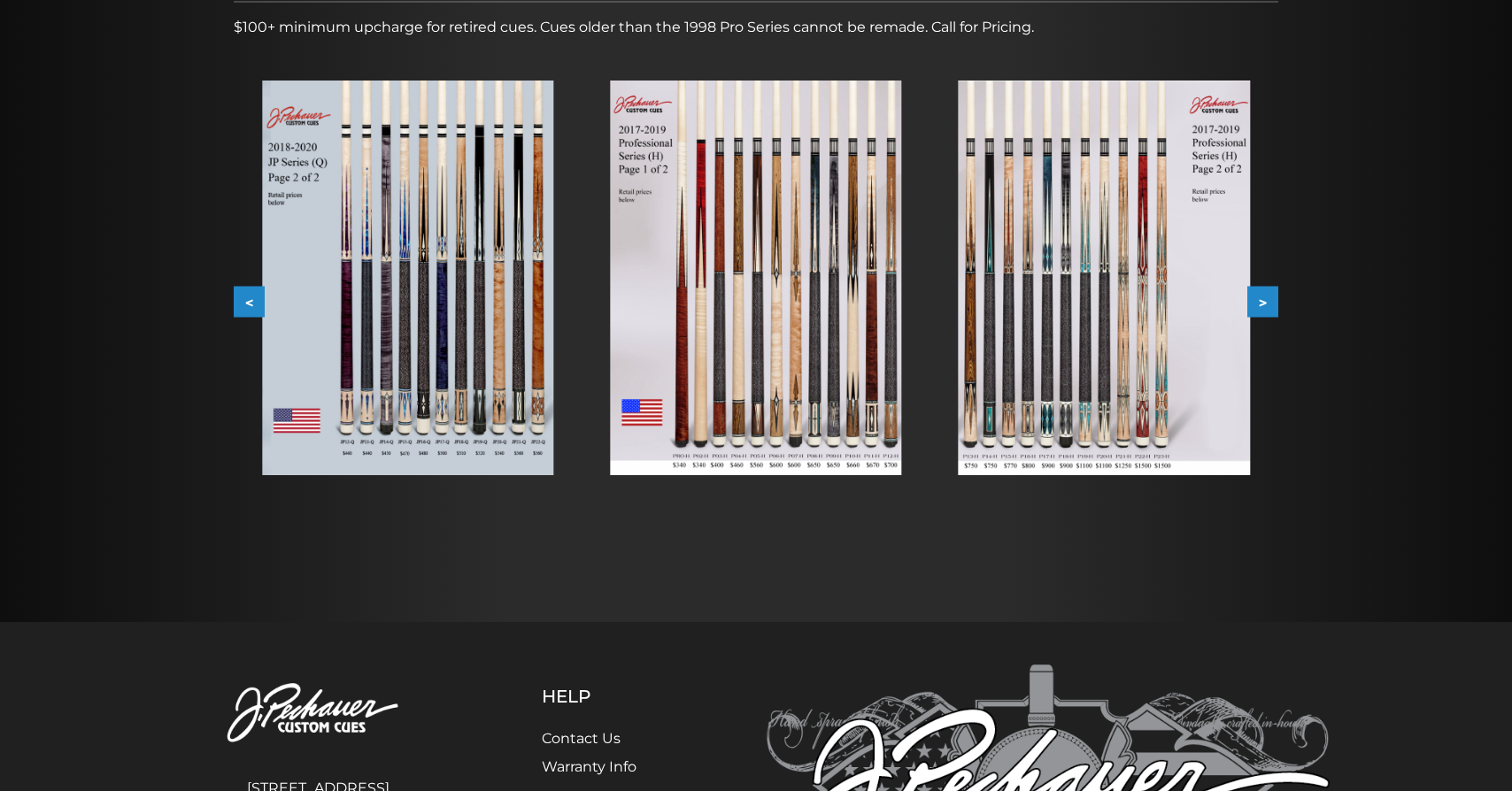
scroll to position [537, 0]
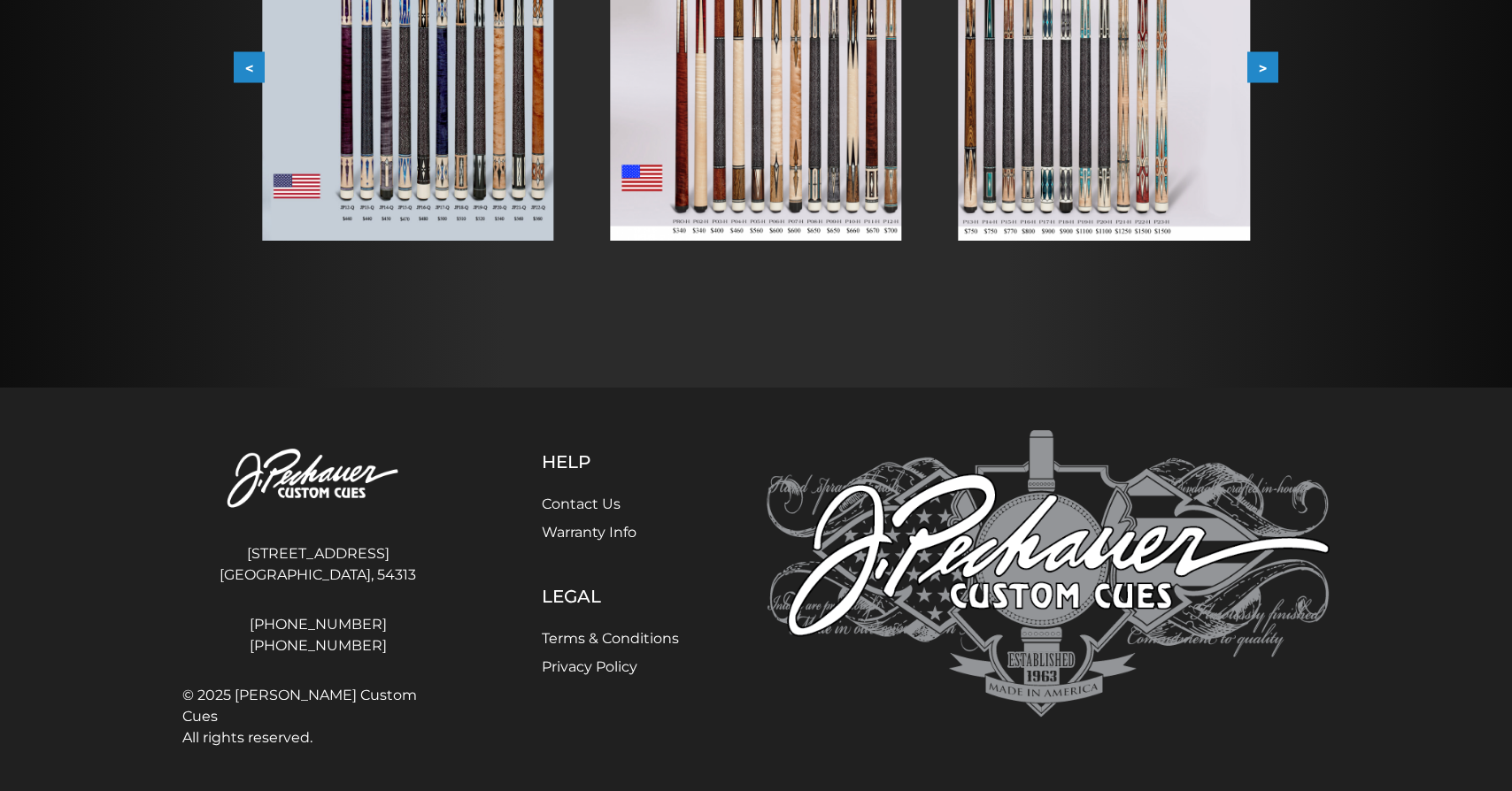
click at [607, 499] on link "Contact Us" at bounding box center [582, 504] width 79 height 16
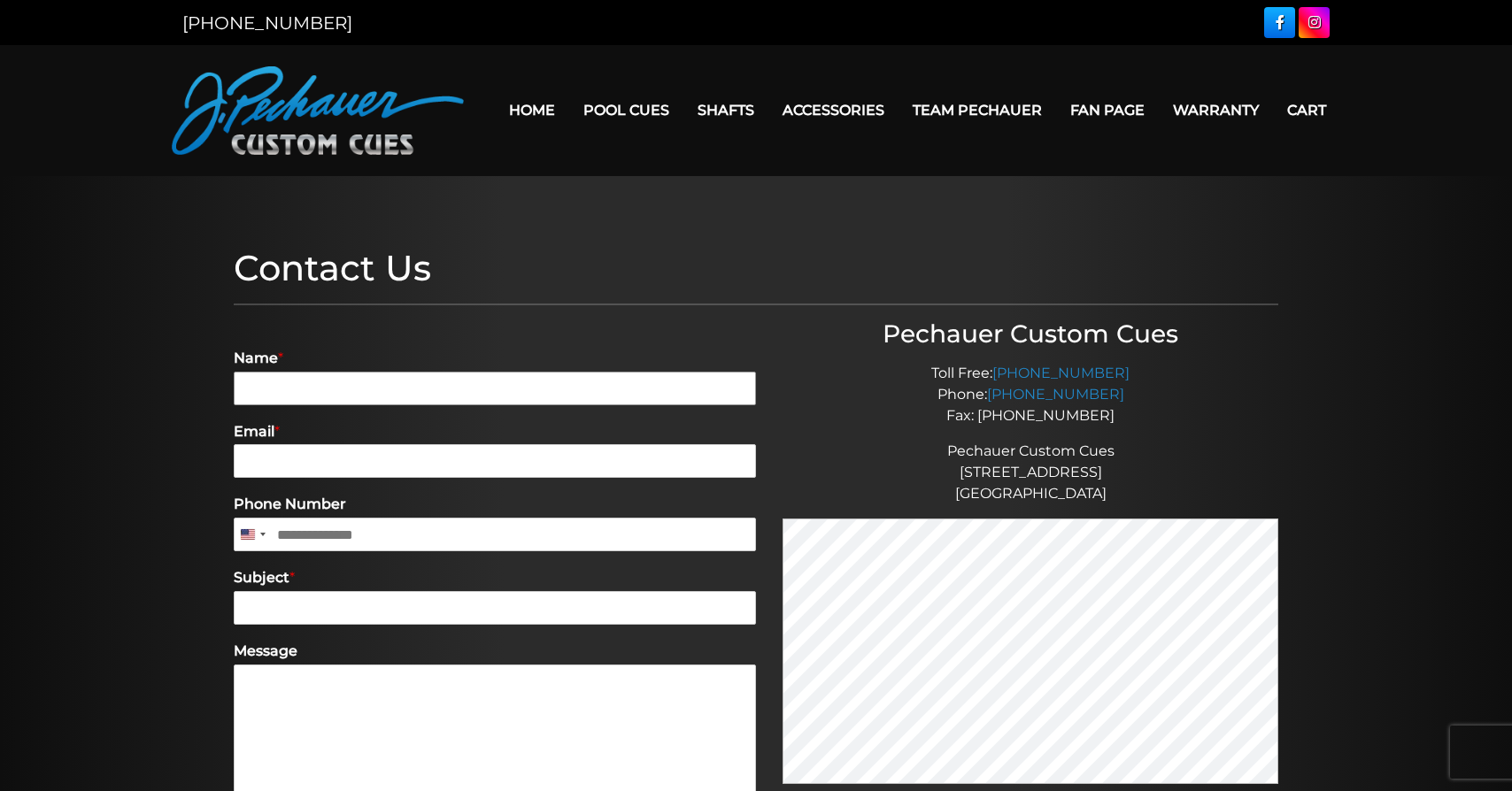
click at [463, 387] on input "Name *" at bounding box center [494, 388] width 522 height 34
type input "**********"
click at [474, 456] on input "Email *" at bounding box center [494, 460] width 522 height 34
type input "**********"
click at [434, 531] on input "Phone Number" at bounding box center [494, 534] width 522 height 34
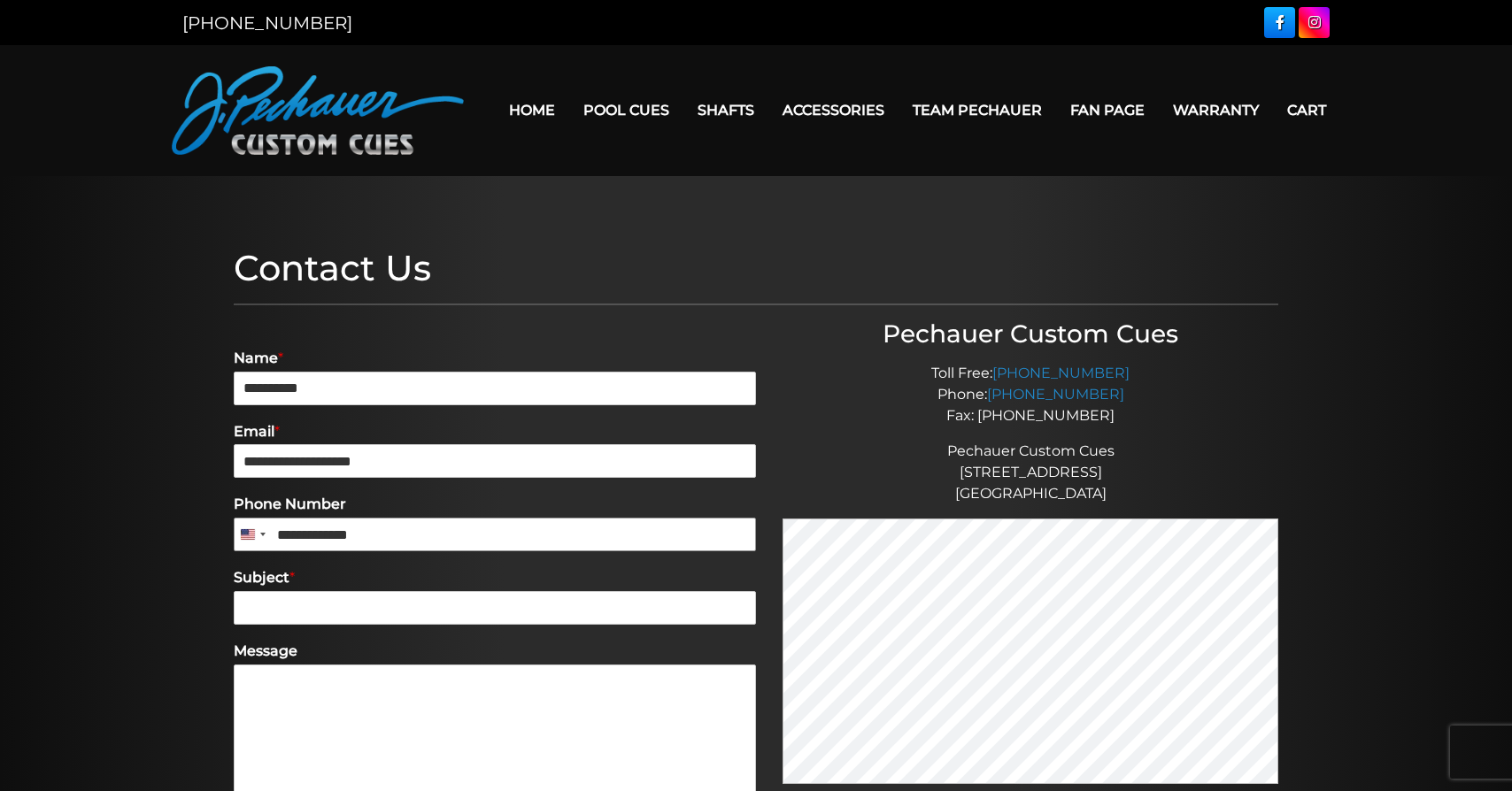
type input "**********"
drag, startPoint x: 391, startPoint y: 536, endPoint x: 180, endPoint y: 528, distance: 211.2
click at [234, 528] on input "**********" at bounding box center [494, 534] width 522 height 34
click at [262, 613] on input "Subject *" at bounding box center [494, 607] width 522 height 34
type input "**********"
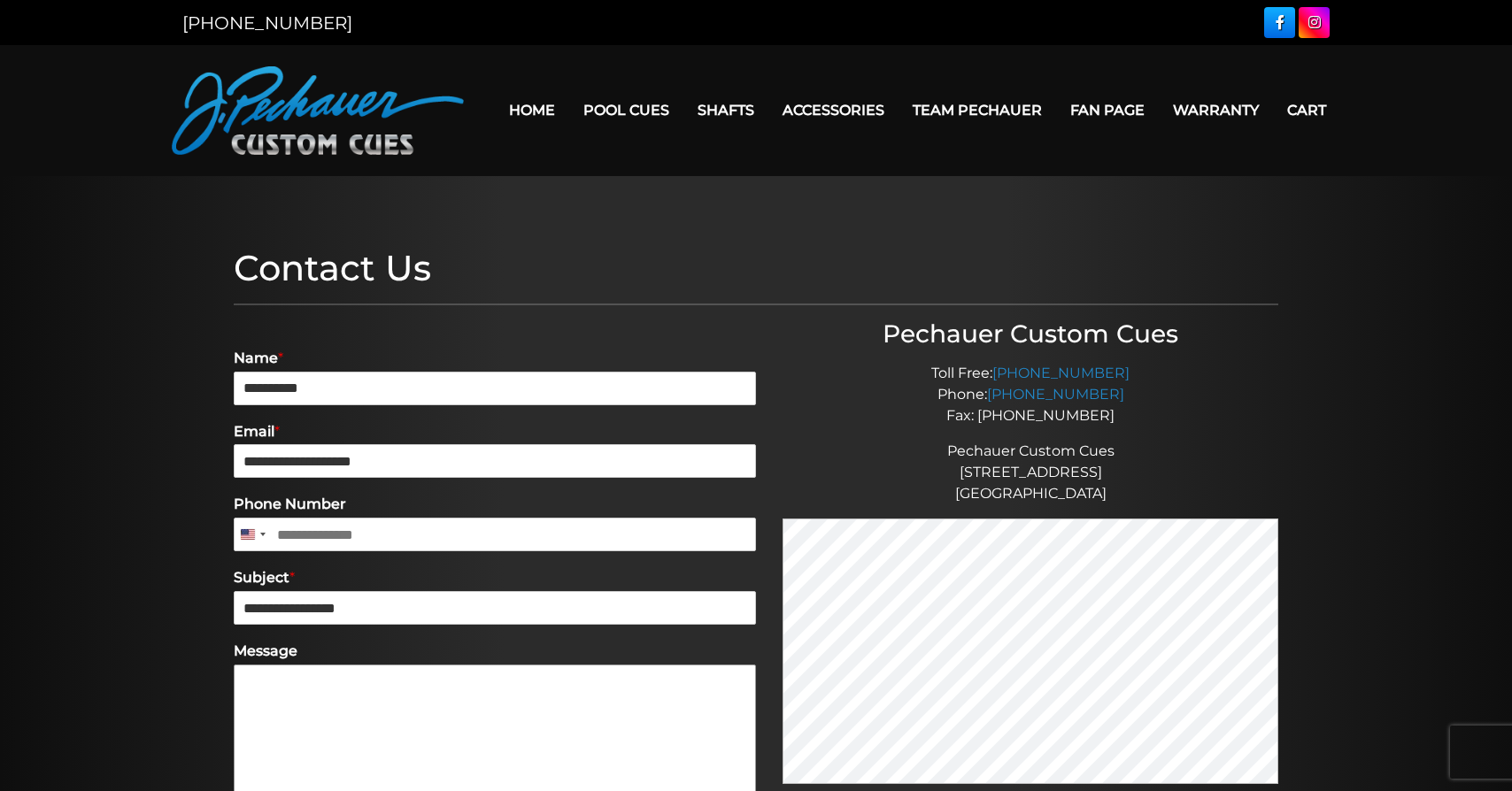
click at [276, 686] on textarea "Message" at bounding box center [494, 761] width 522 height 195
click at [472, 684] on textarea "**********" at bounding box center [494, 761] width 522 height 195
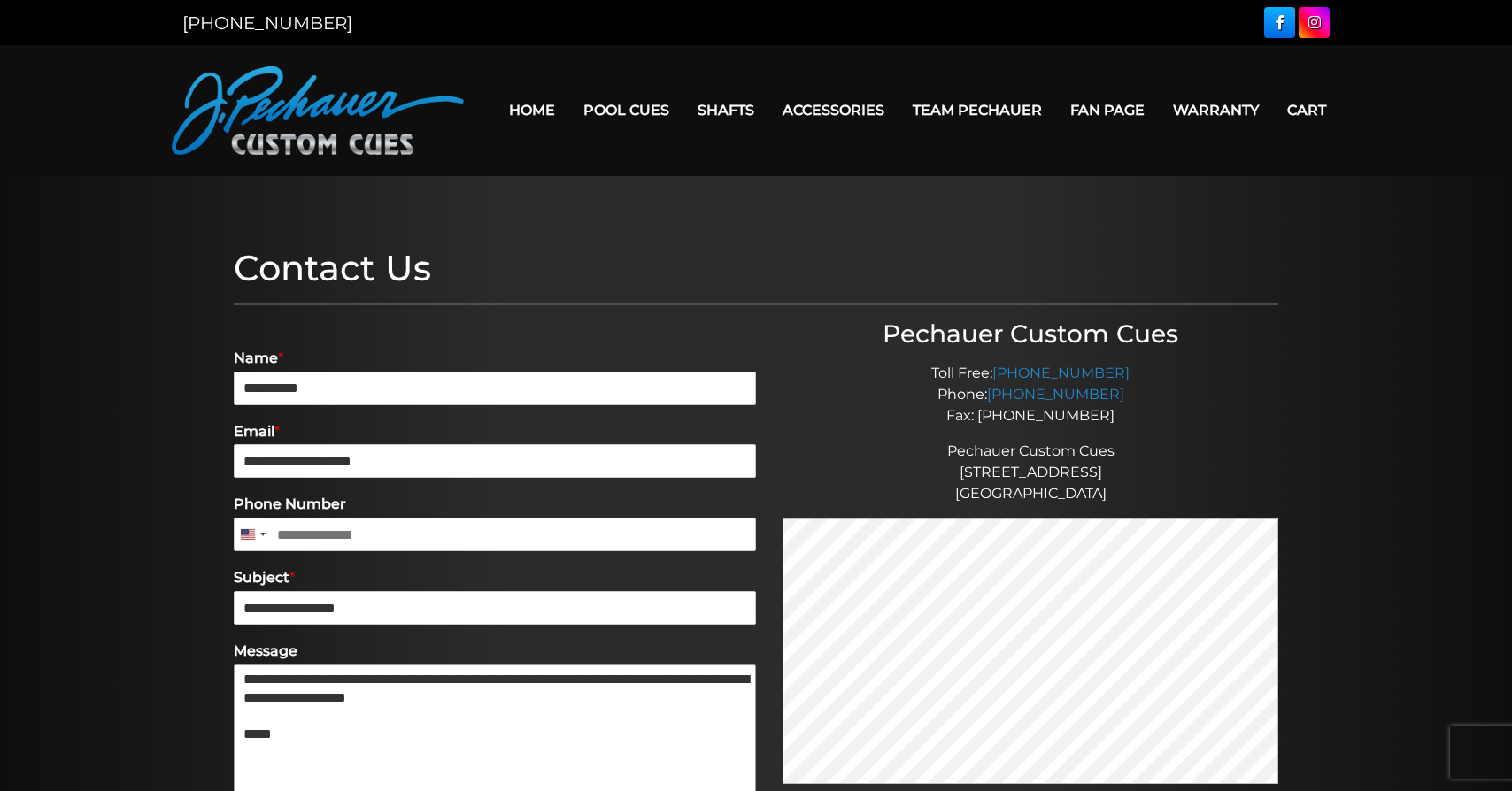
type textarea "**********"
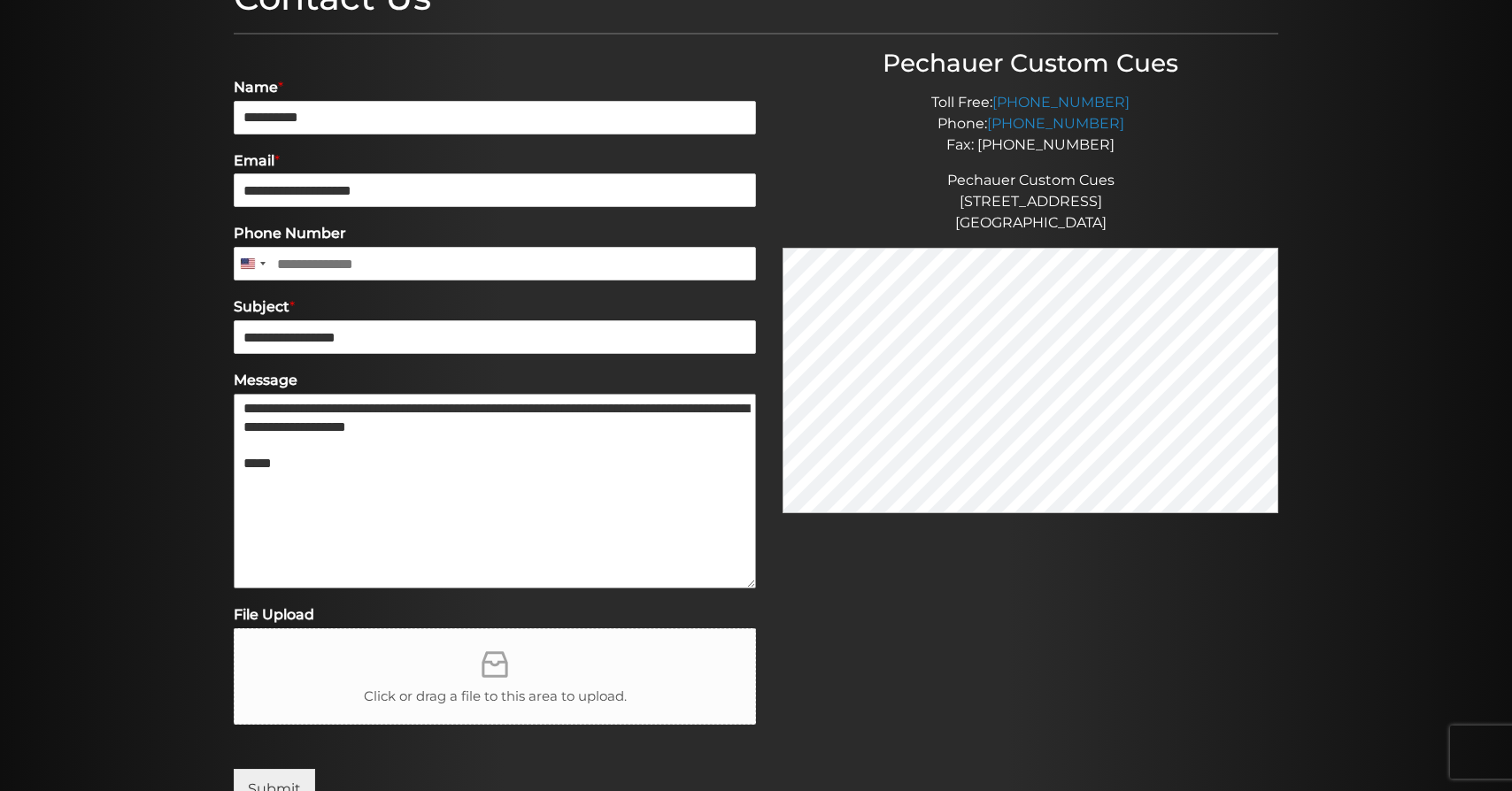
scroll to position [452, 0]
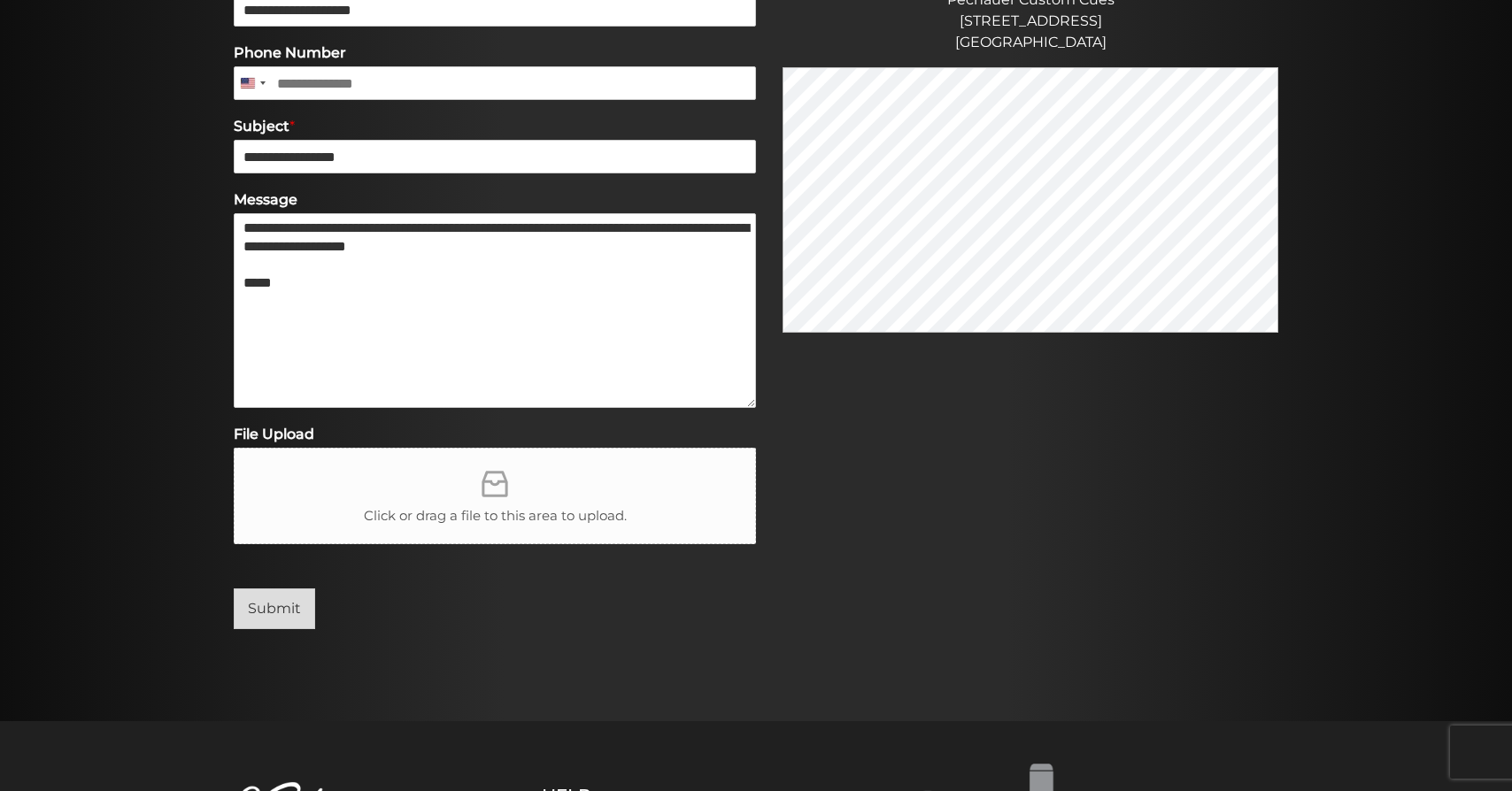
click at [282, 613] on button "Submit" at bounding box center [274, 608] width 82 height 40
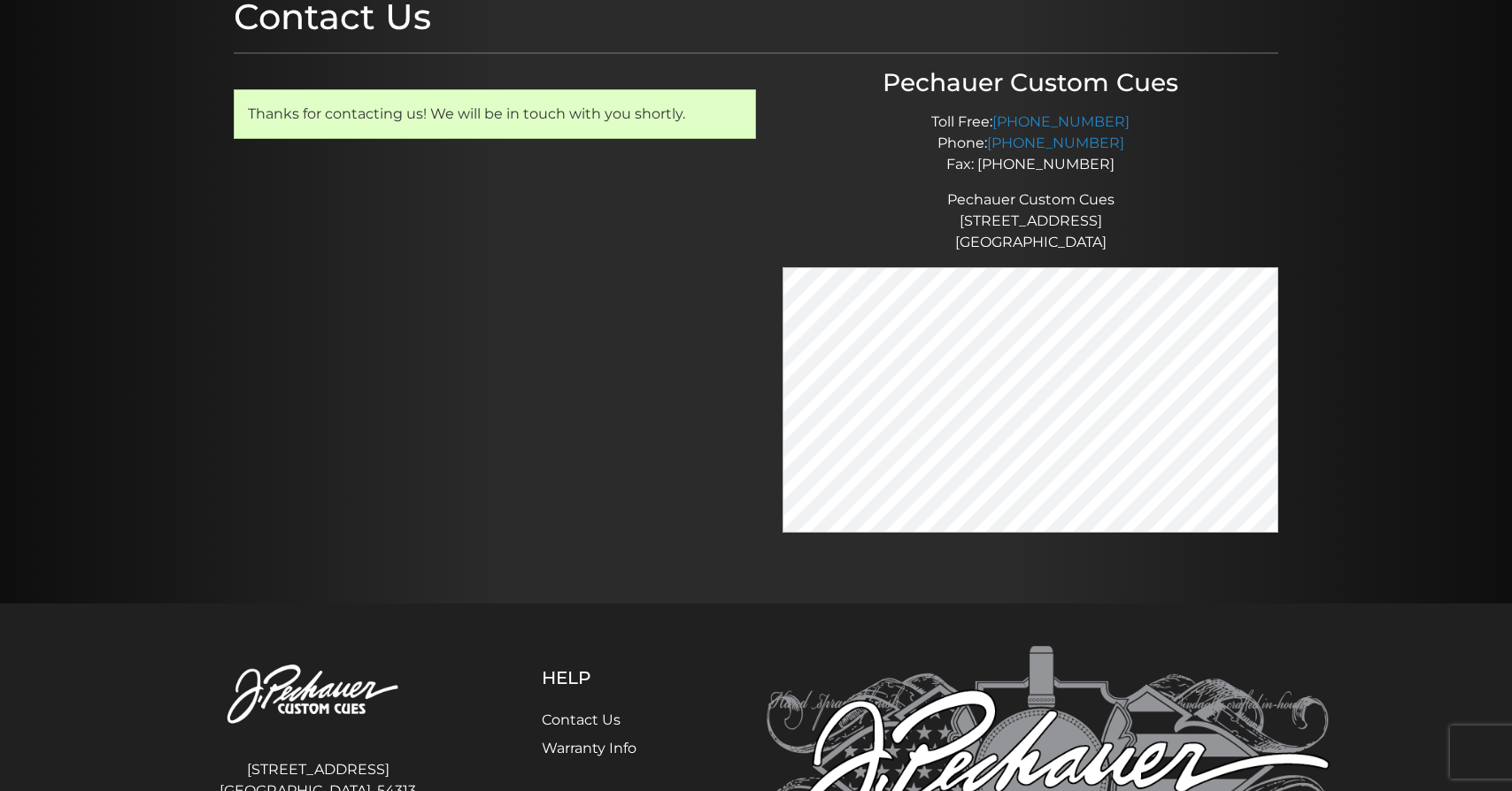
scroll to position [0, 0]
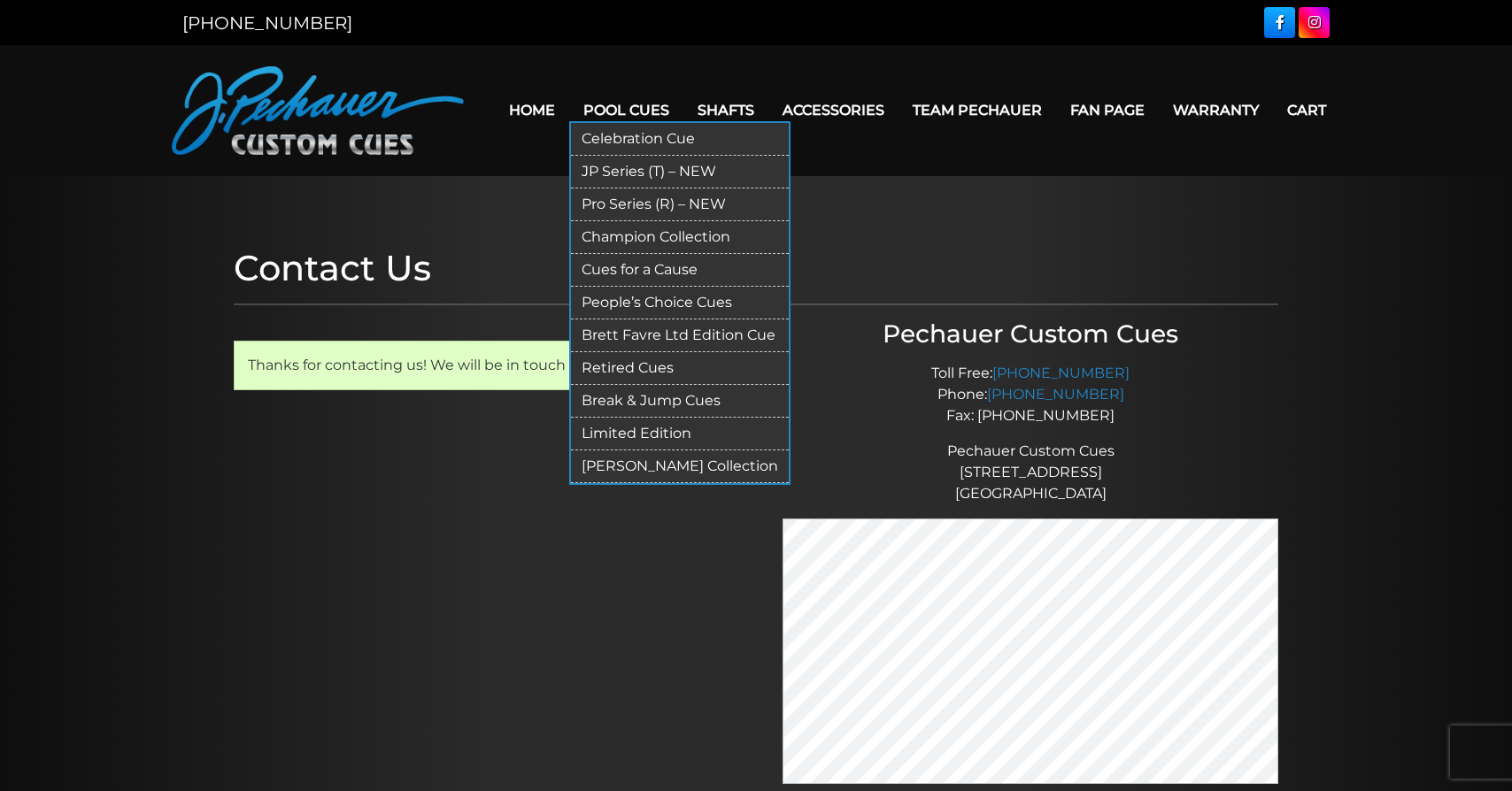
click at [612, 205] on link "Pro Series (R) – NEW" at bounding box center [680, 205] width 218 height 33
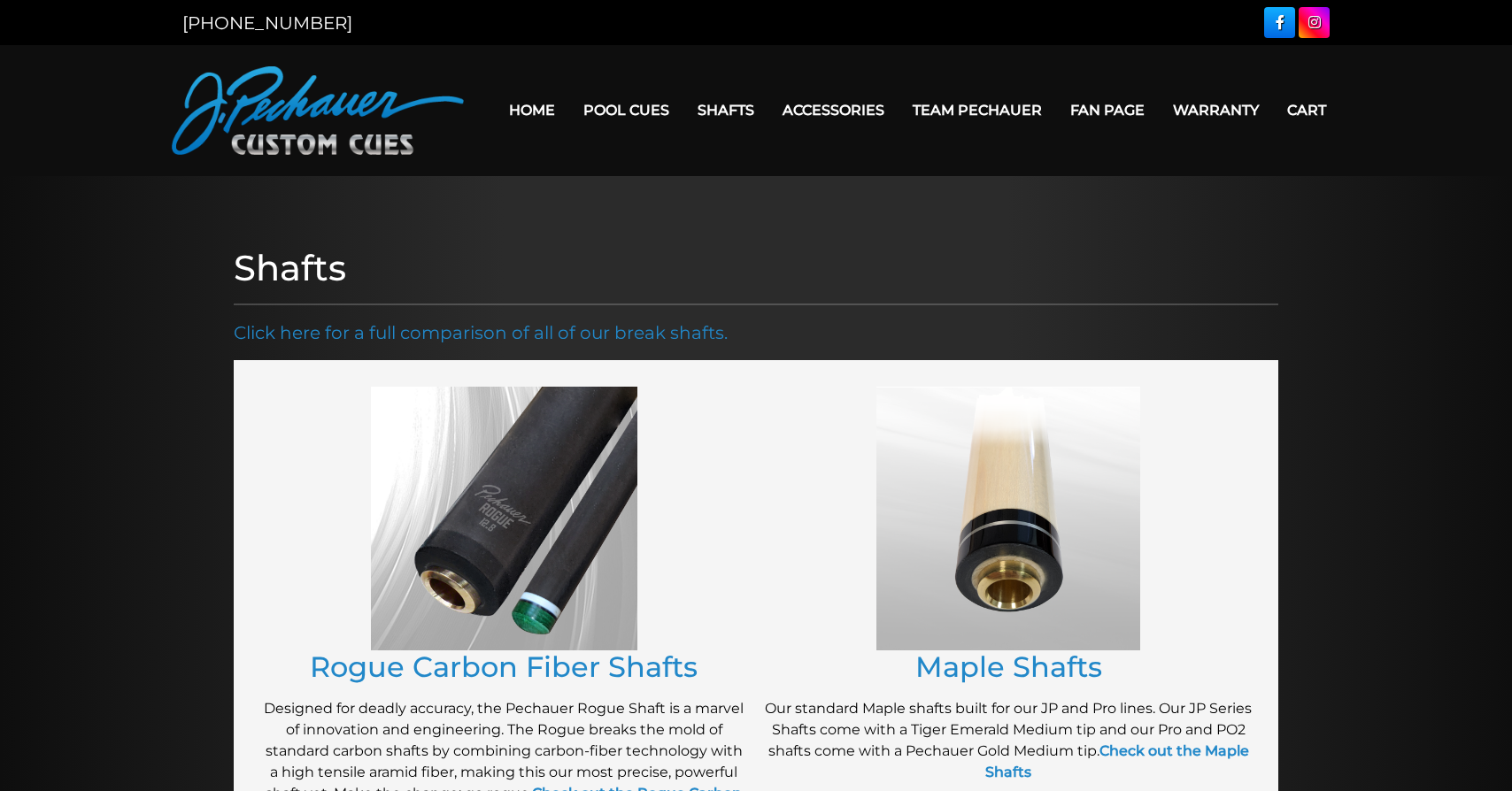
scroll to position [271, 0]
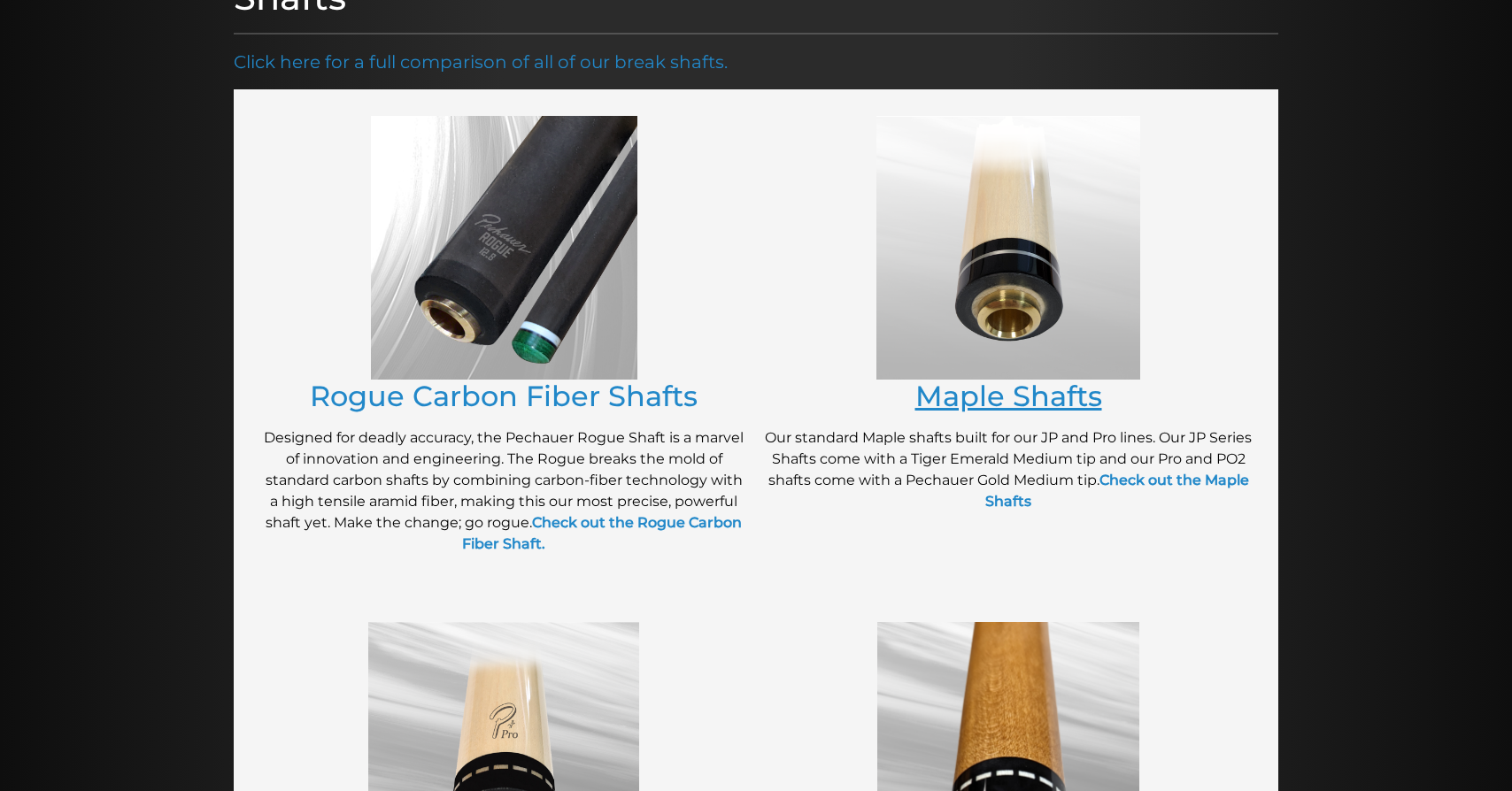
click at [987, 400] on link "Maple Shafts" at bounding box center [1008, 396] width 186 height 35
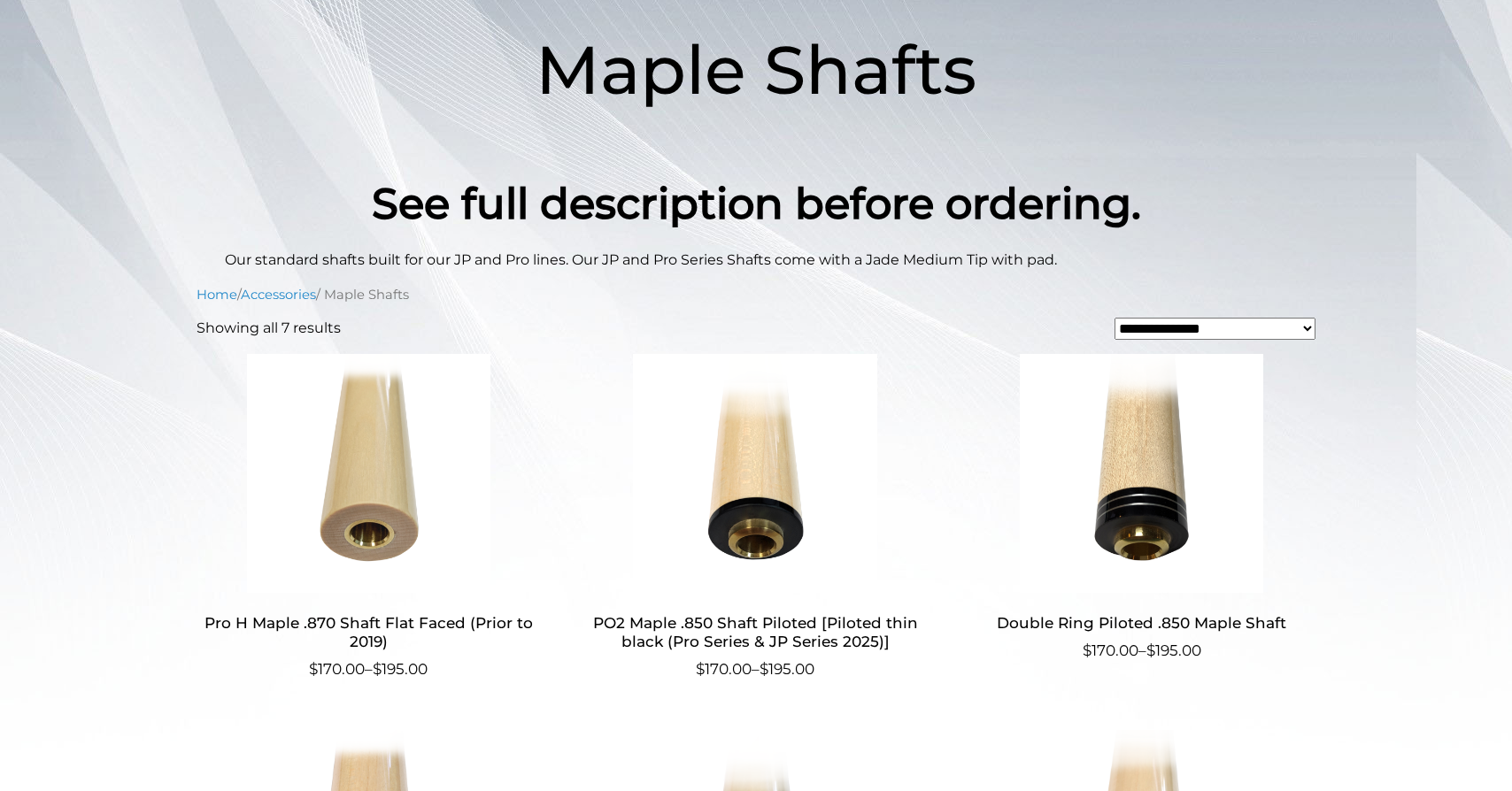
scroll to position [90, 0]
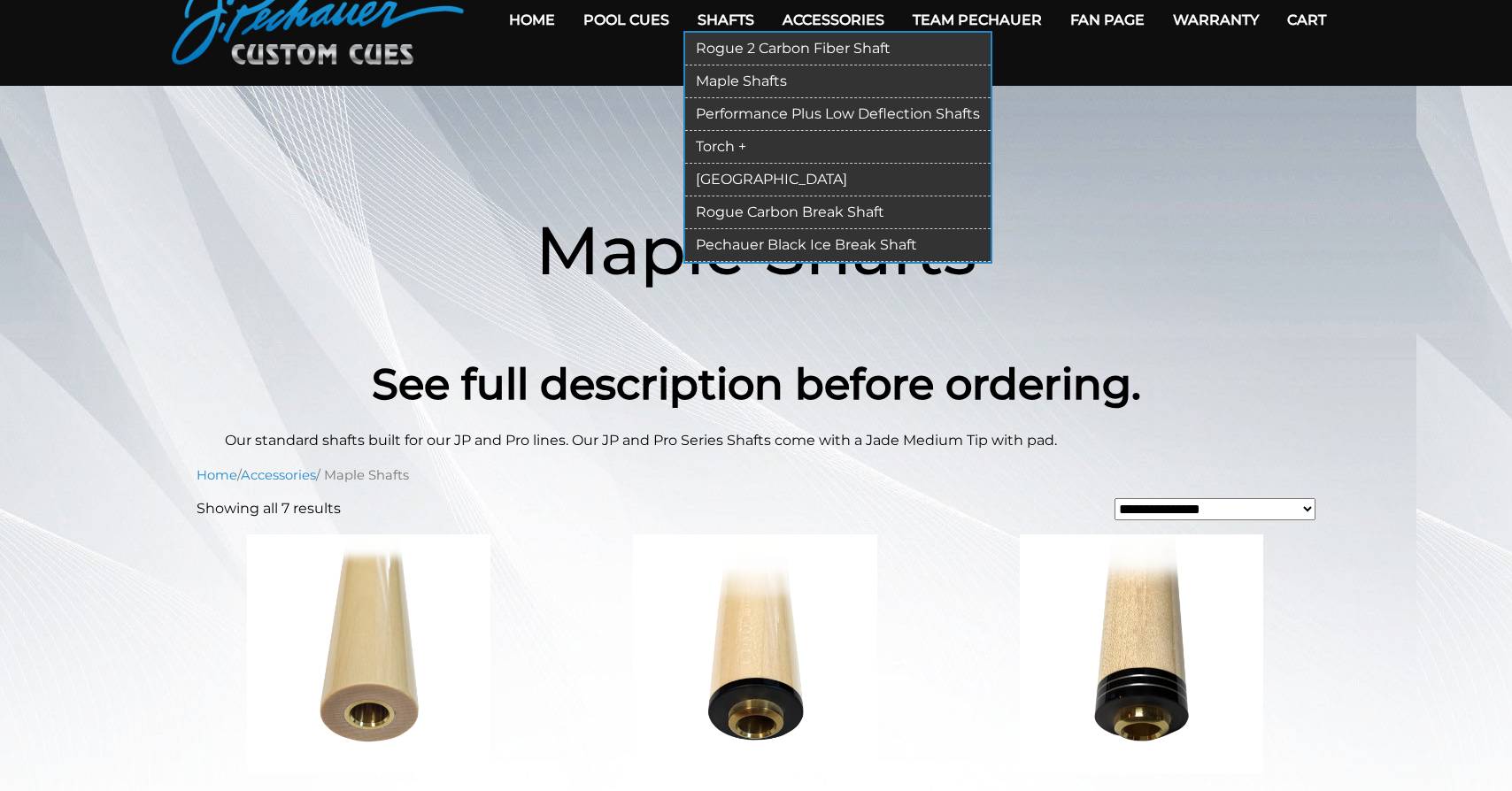
click at [692, 142] on link "Torch +" at bounding box center [838, 147] width 306 height 33
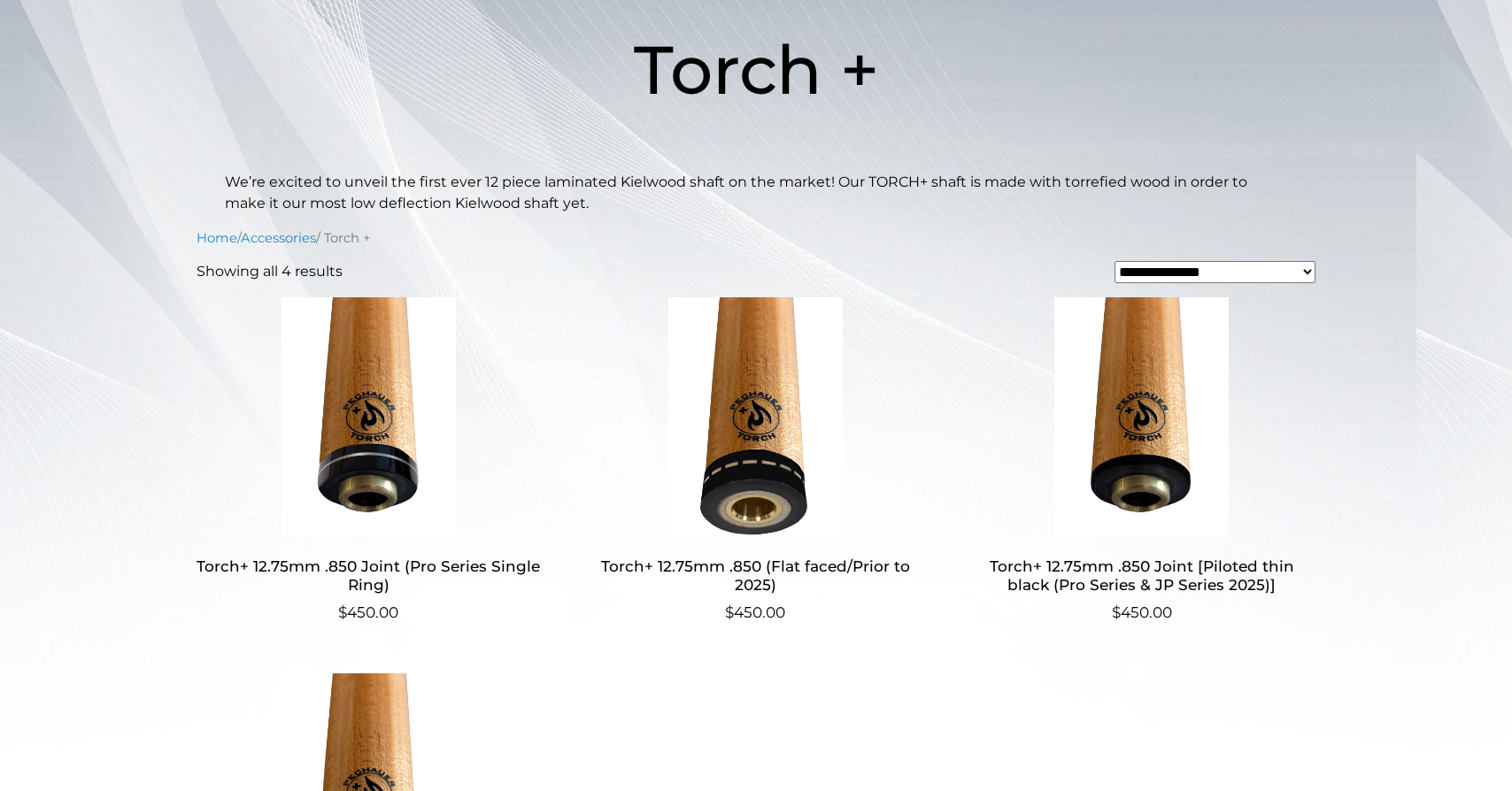
scroll to position [90, 0]
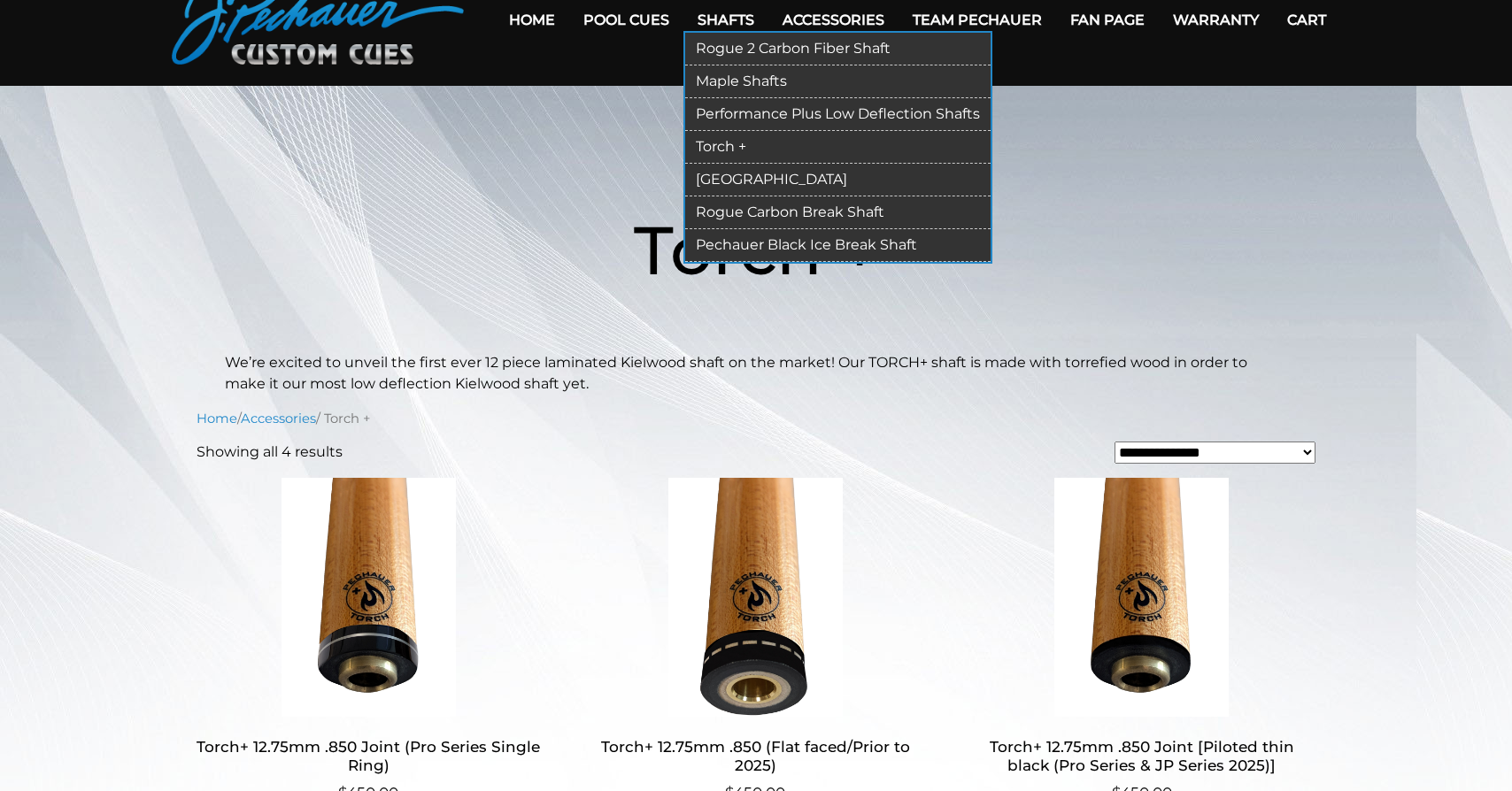
click at [736, 78] on link "Maple Shafts" at bounding box center [838, 82] width 306 height 33
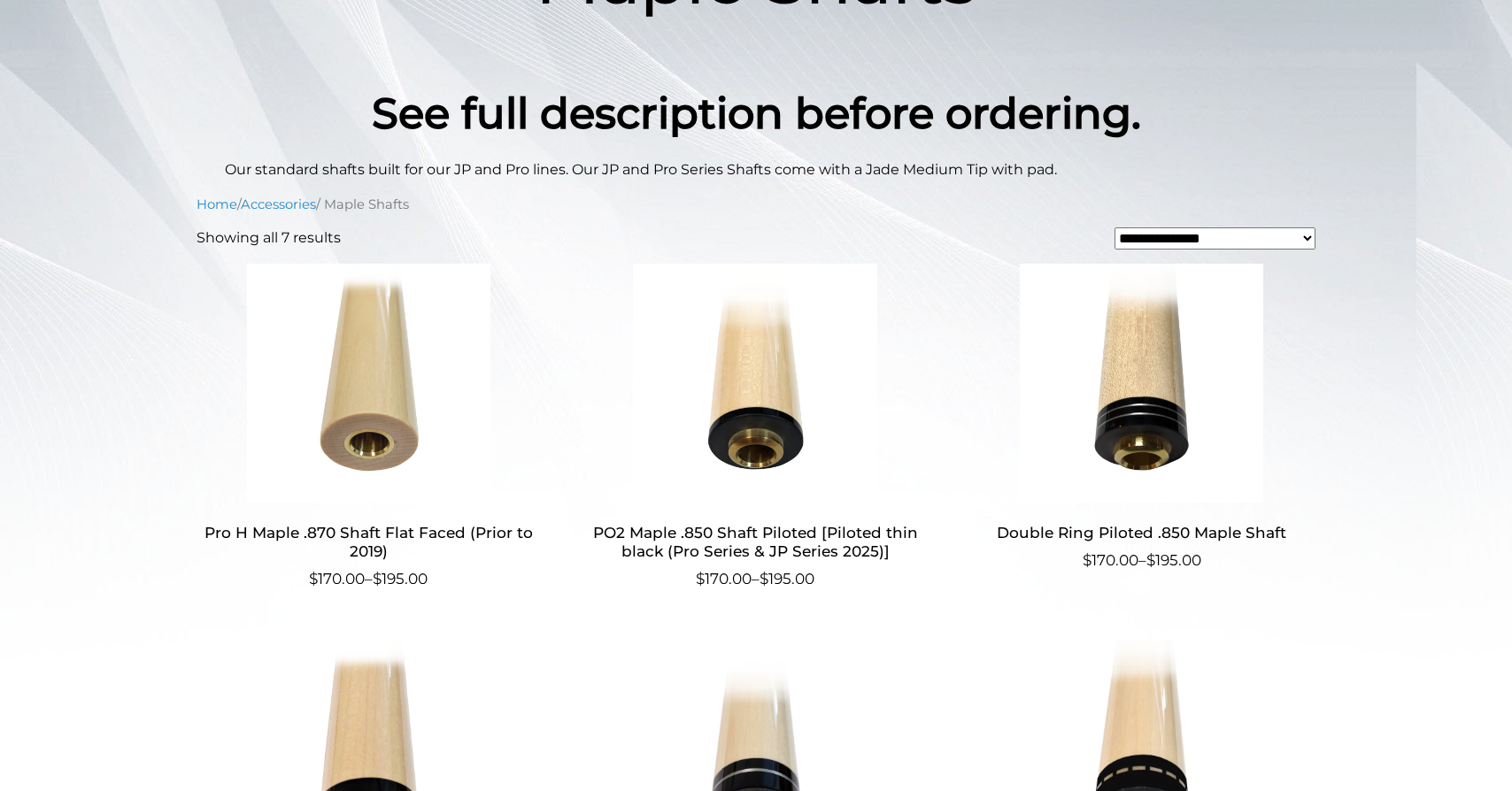
scroll to position [90, 0]
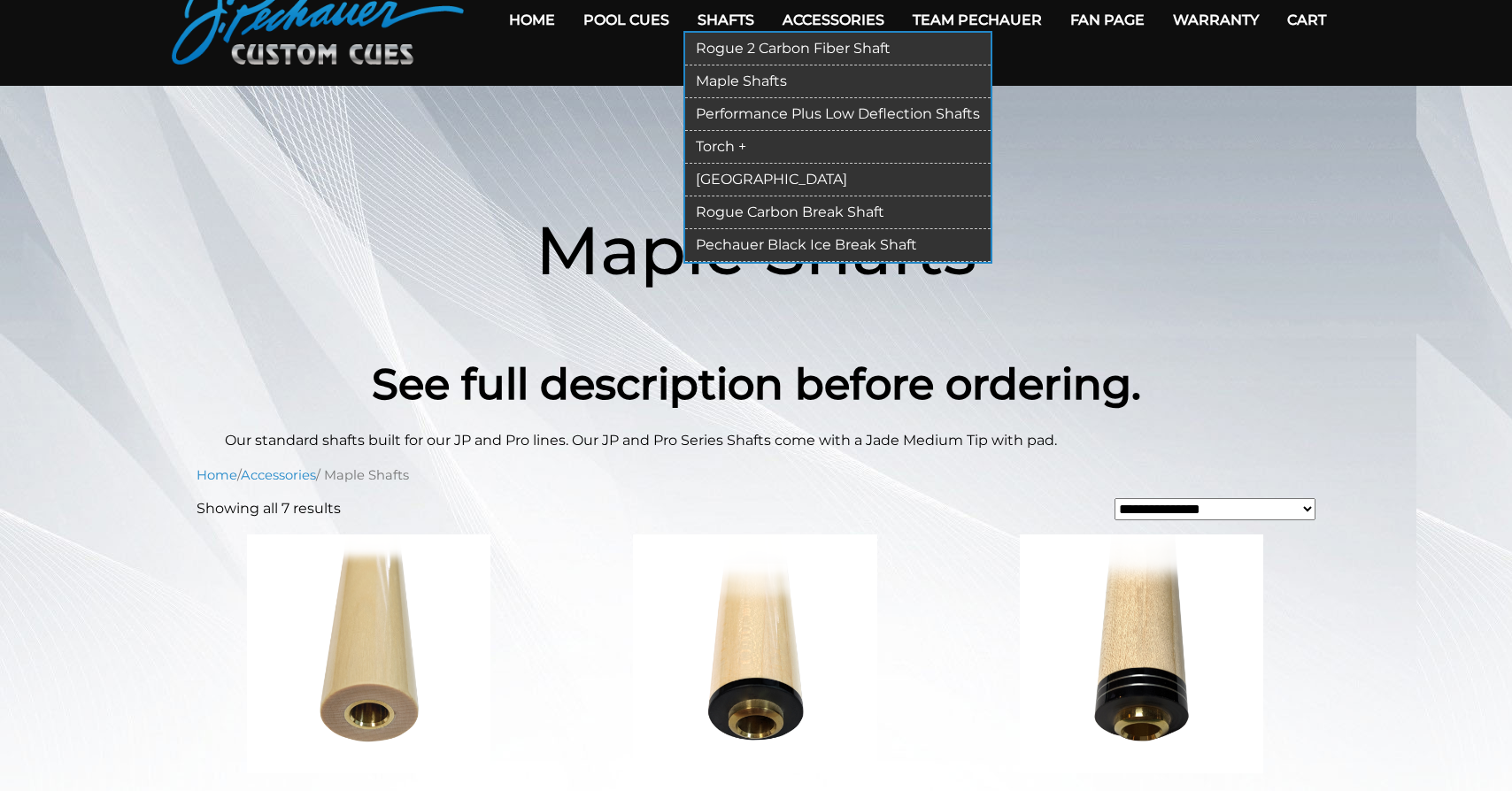
click at [724, 111] on link "Performance Plus Low Deflection Shafts" at bounding box center [838, 114] width 306 height 33
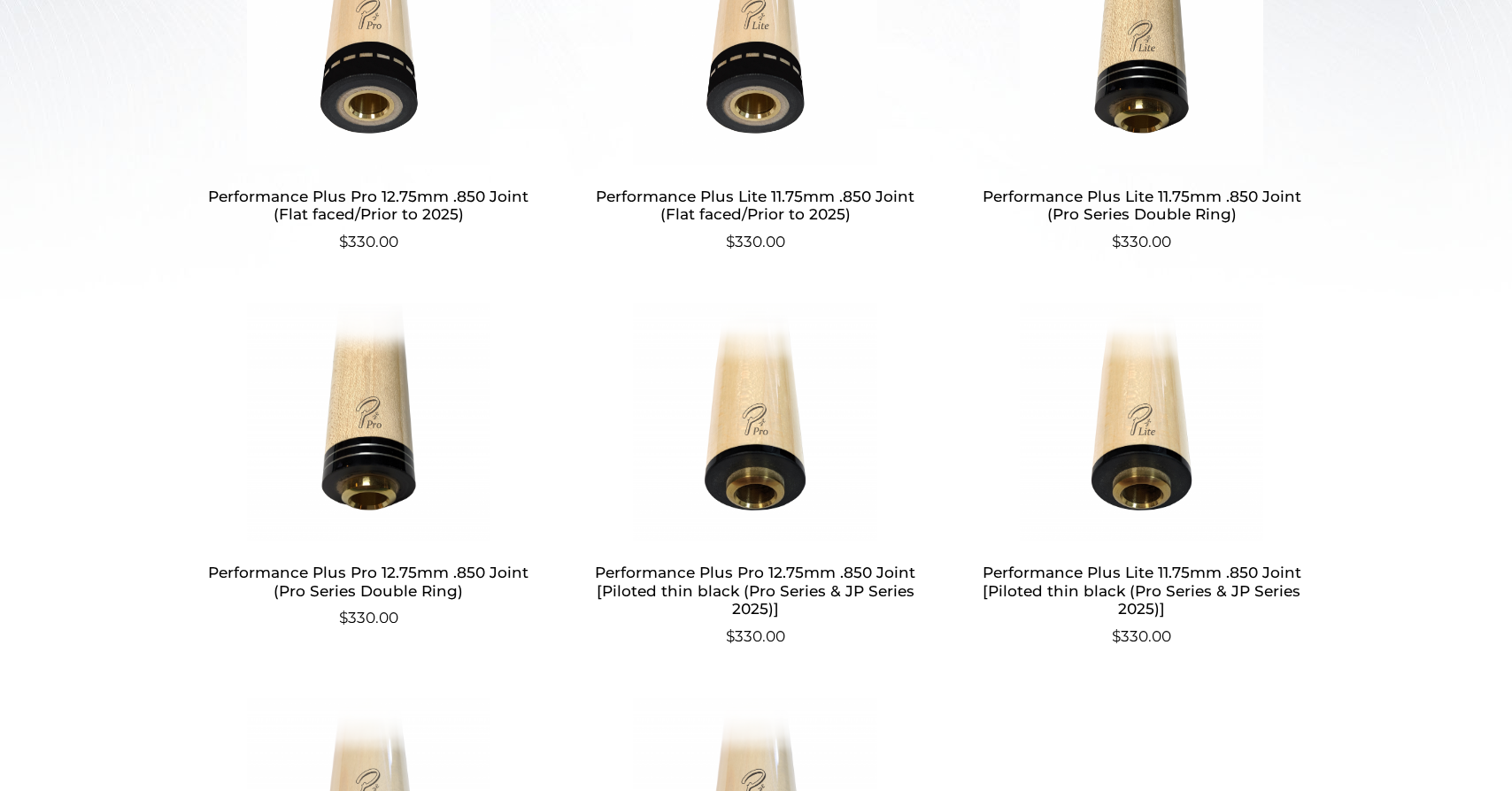
scroll to position [1174, 0]
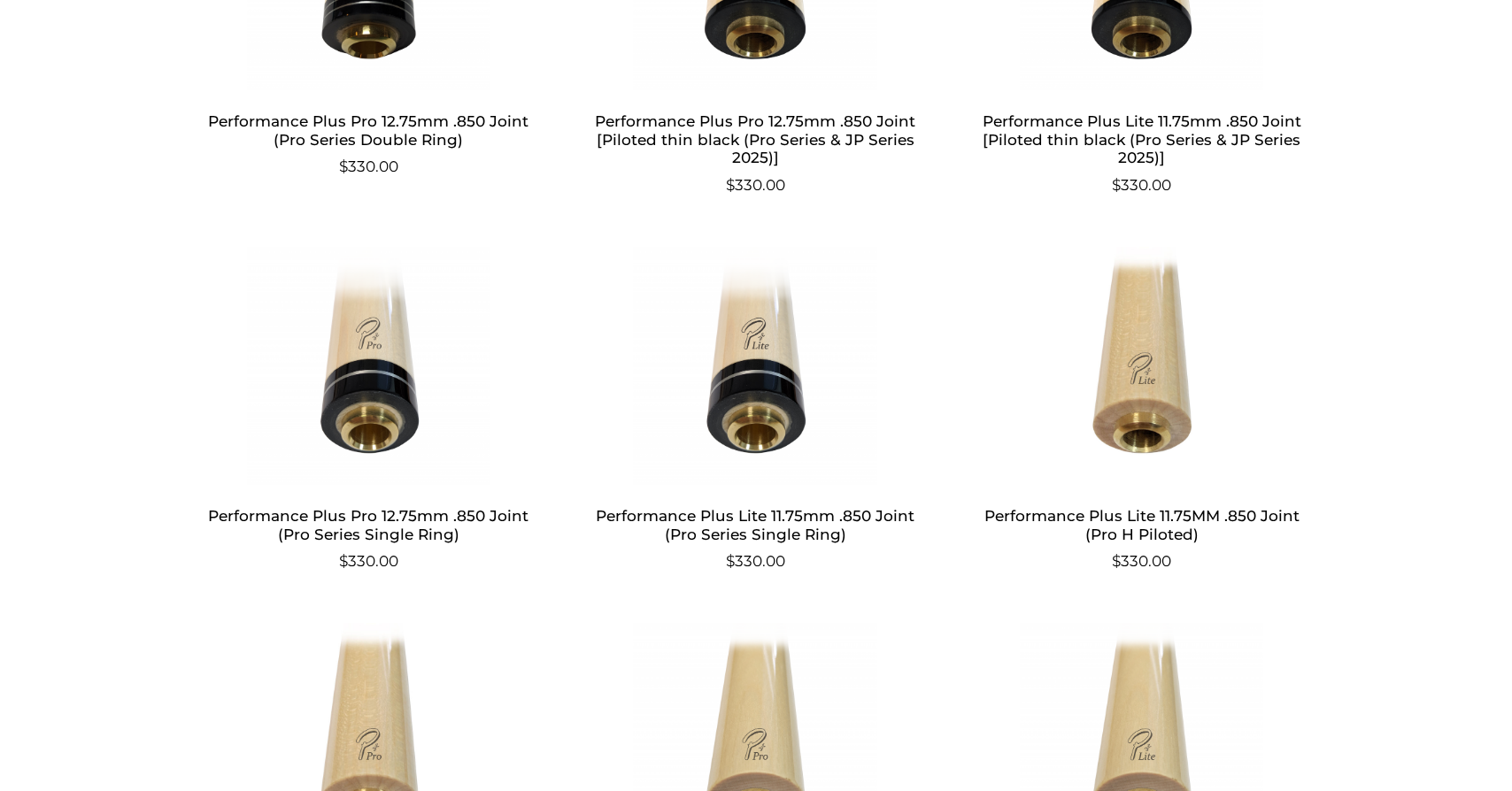
click at [760, 391] on img at bounding box center [756, 366] width 344 height 239
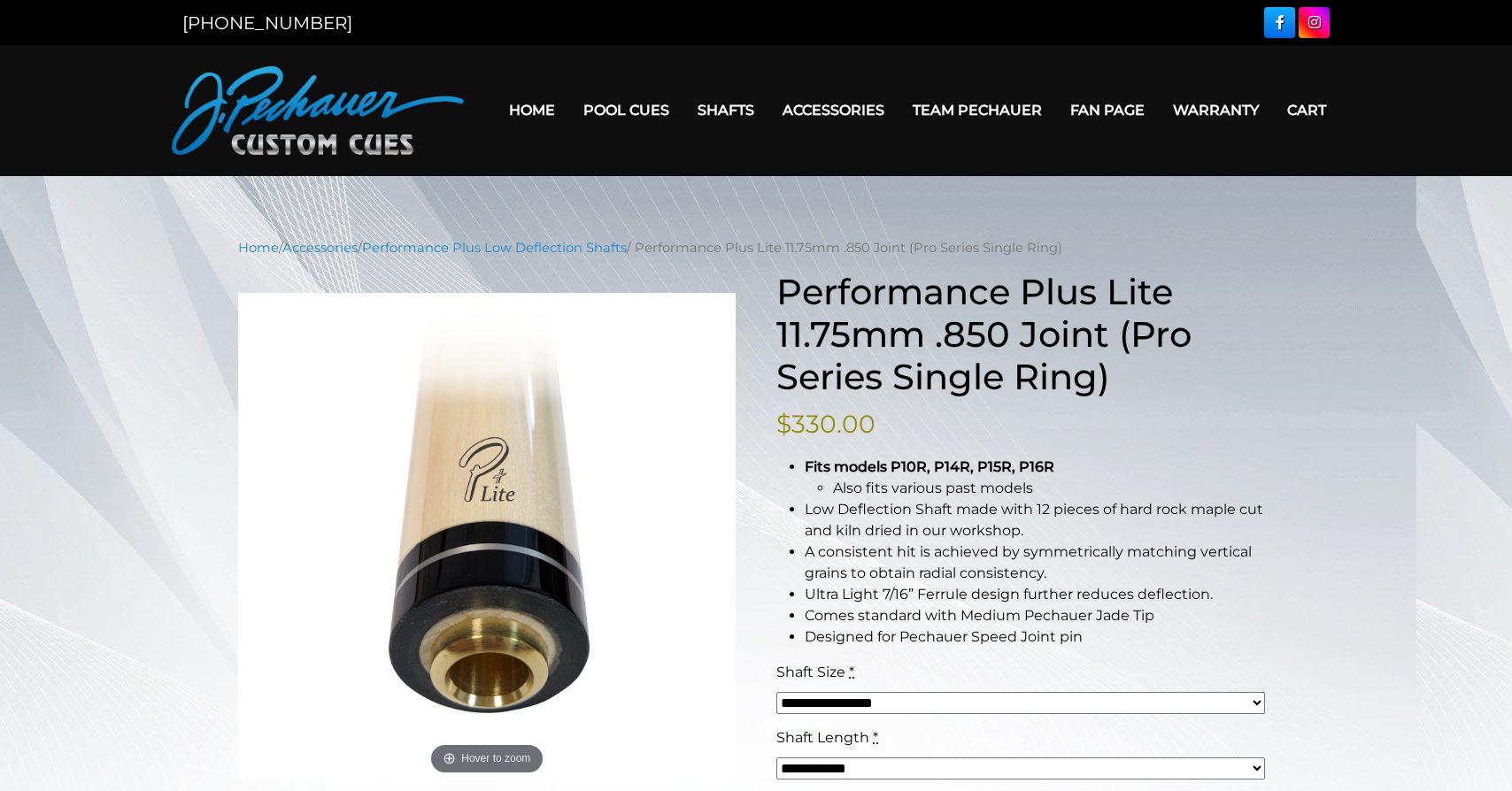
click at [777, 692] on select "**********" at bounding box center [1021, 703] width 488 height 22
click at [1147, 709] on select "**********" at bounding box center [1021, 703] width 488 height 22
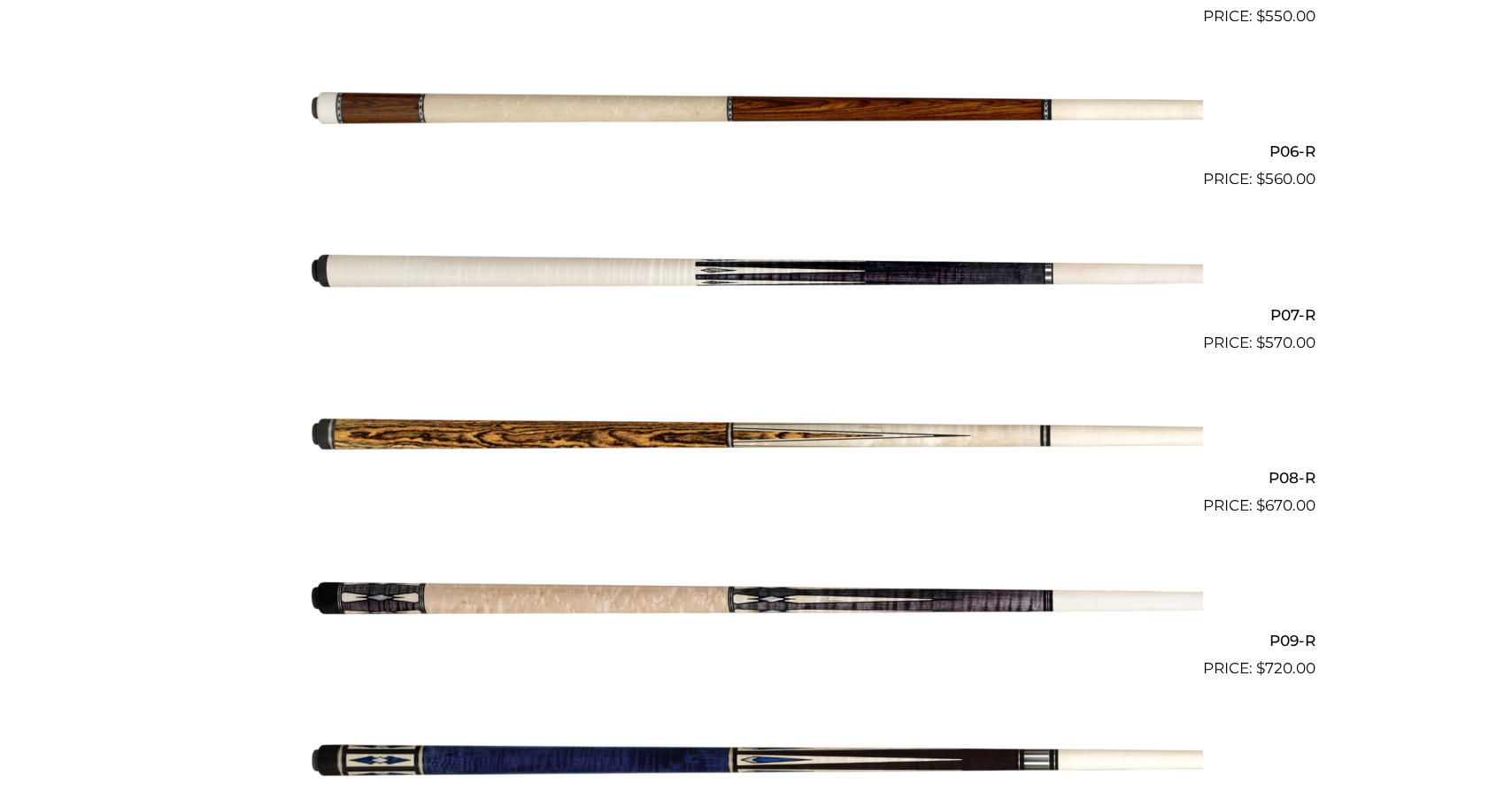
scroll to position [1625, 0]
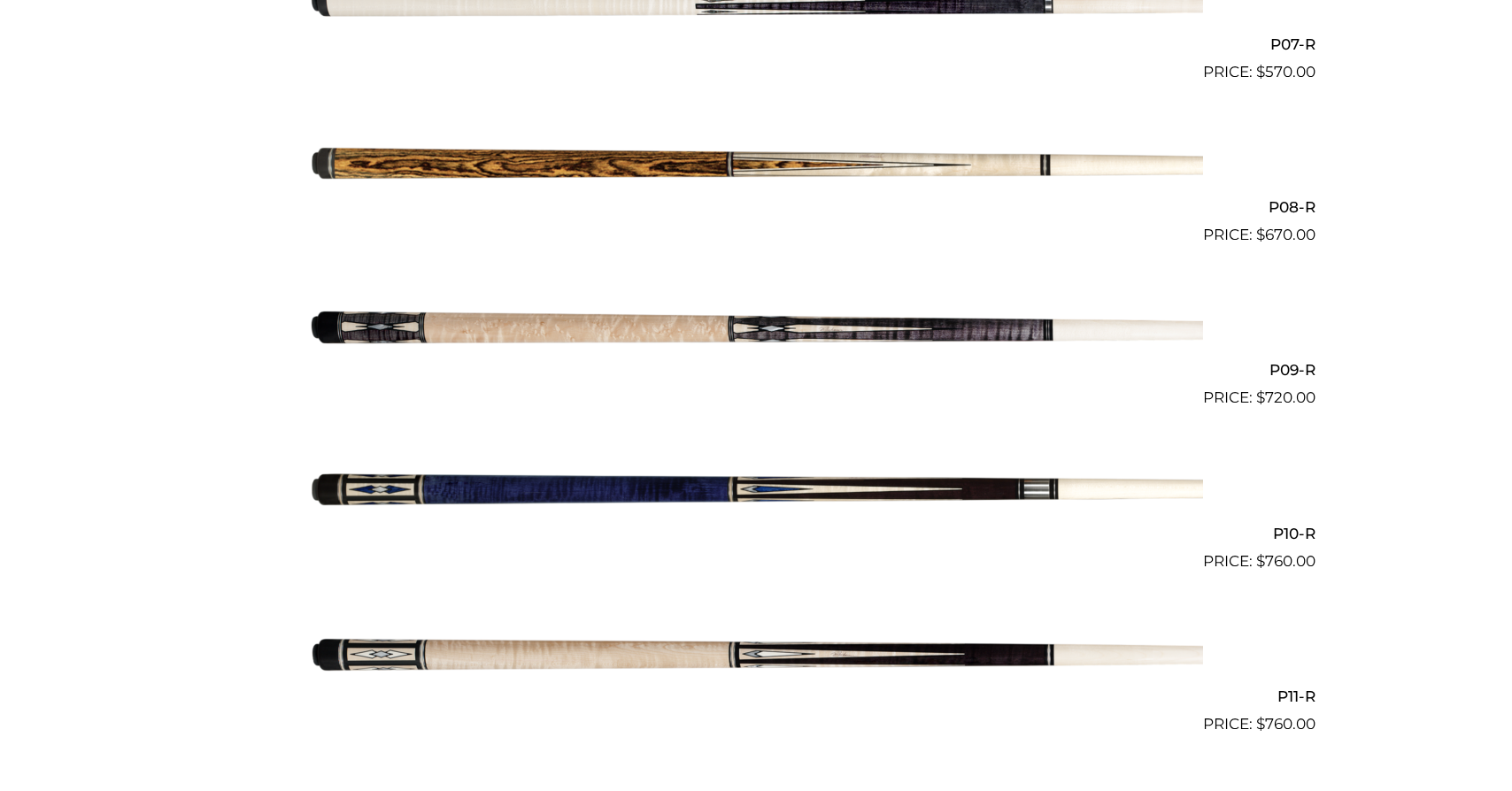
click at [731, 493] on img at bounding box center [756, 491] width 894 height 149
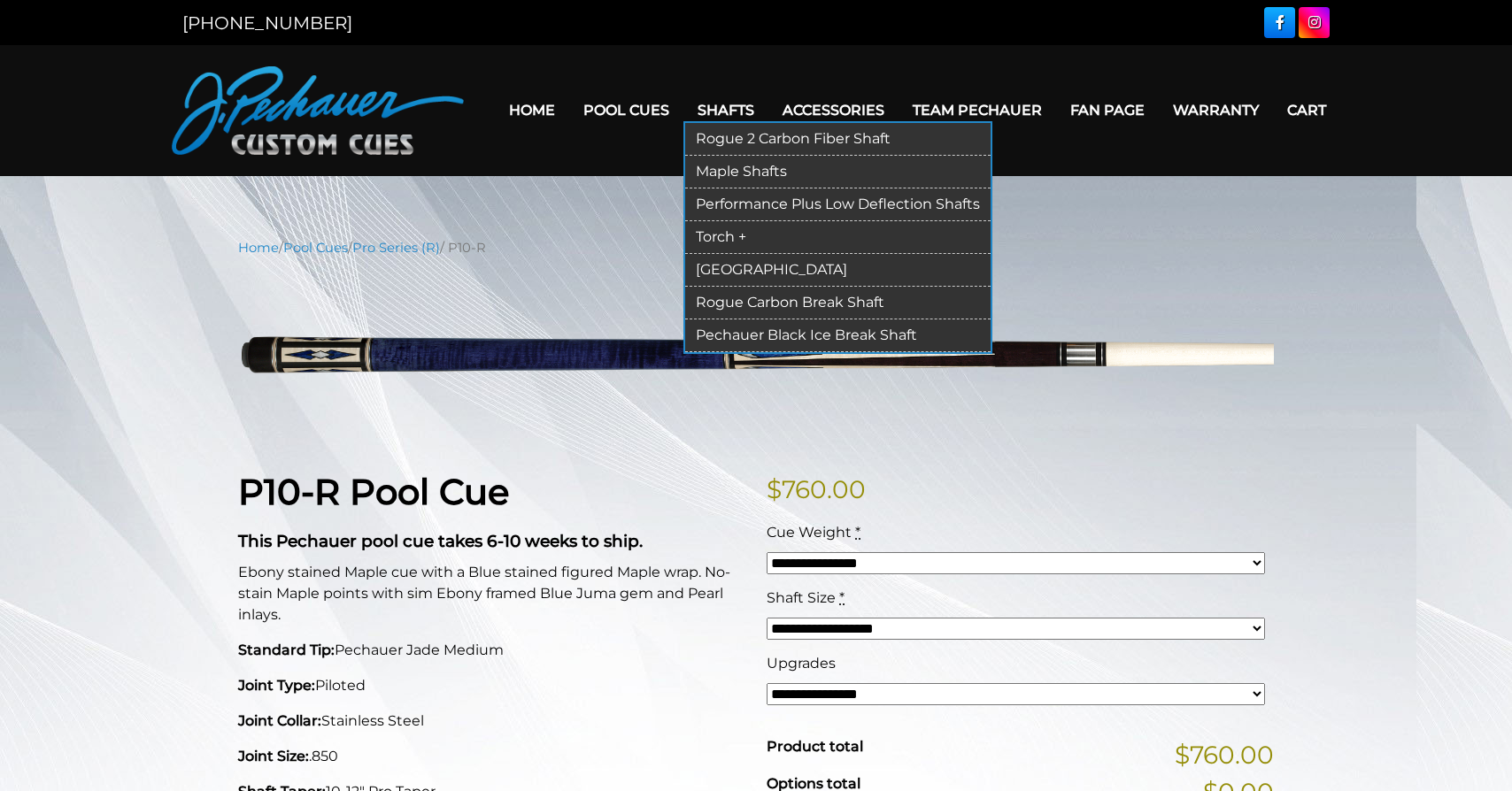
click at [722, 114] on link "Shafts" at bounding box center [726, 110] width 85 height 45
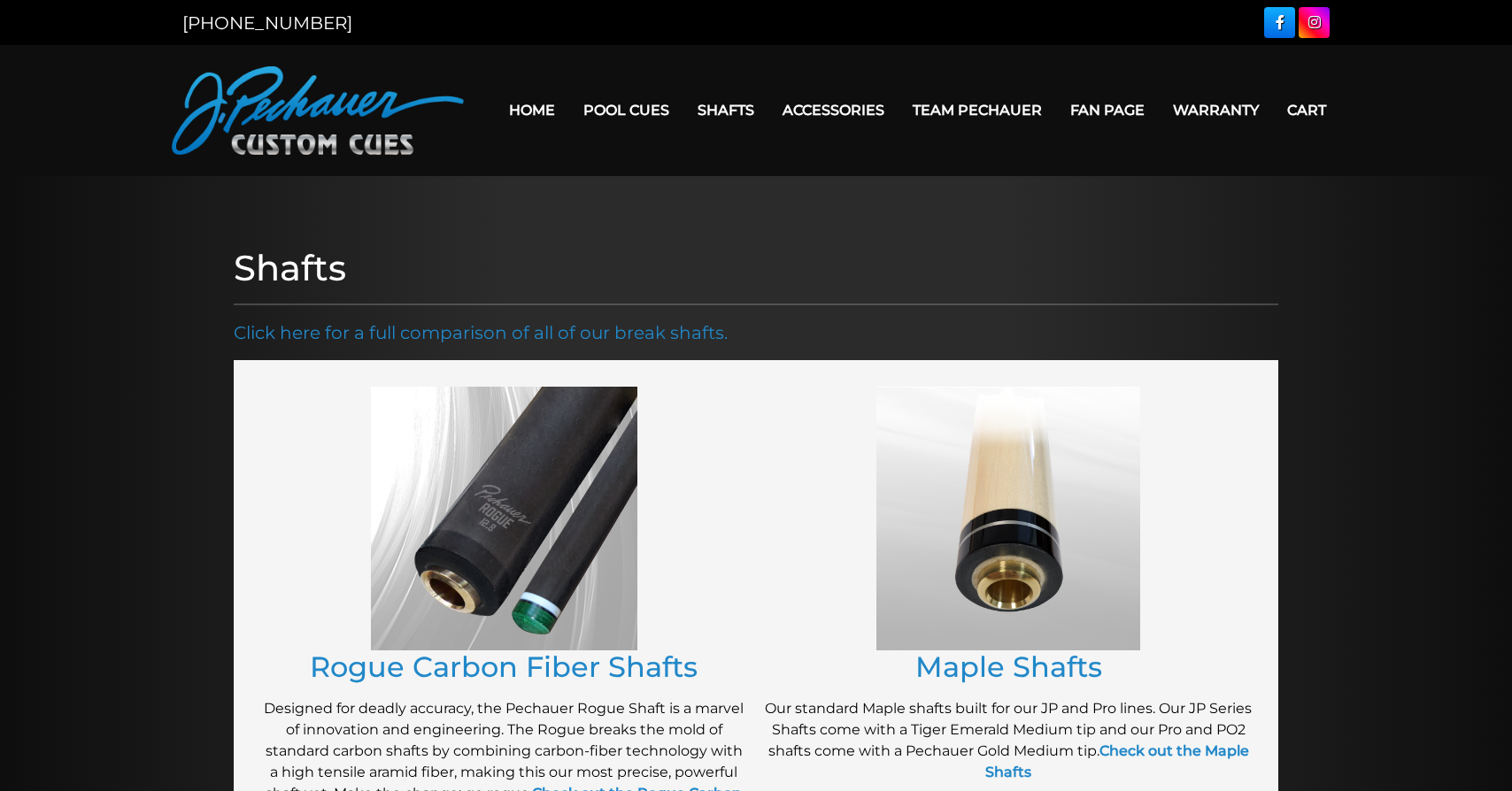
click at [968, 468] on img at bounding box center [1008, 518] width 263 height 263
click at [1004, 676] on link "Maple Shafts" at bounding box center [1008, 667] width 186 height 35
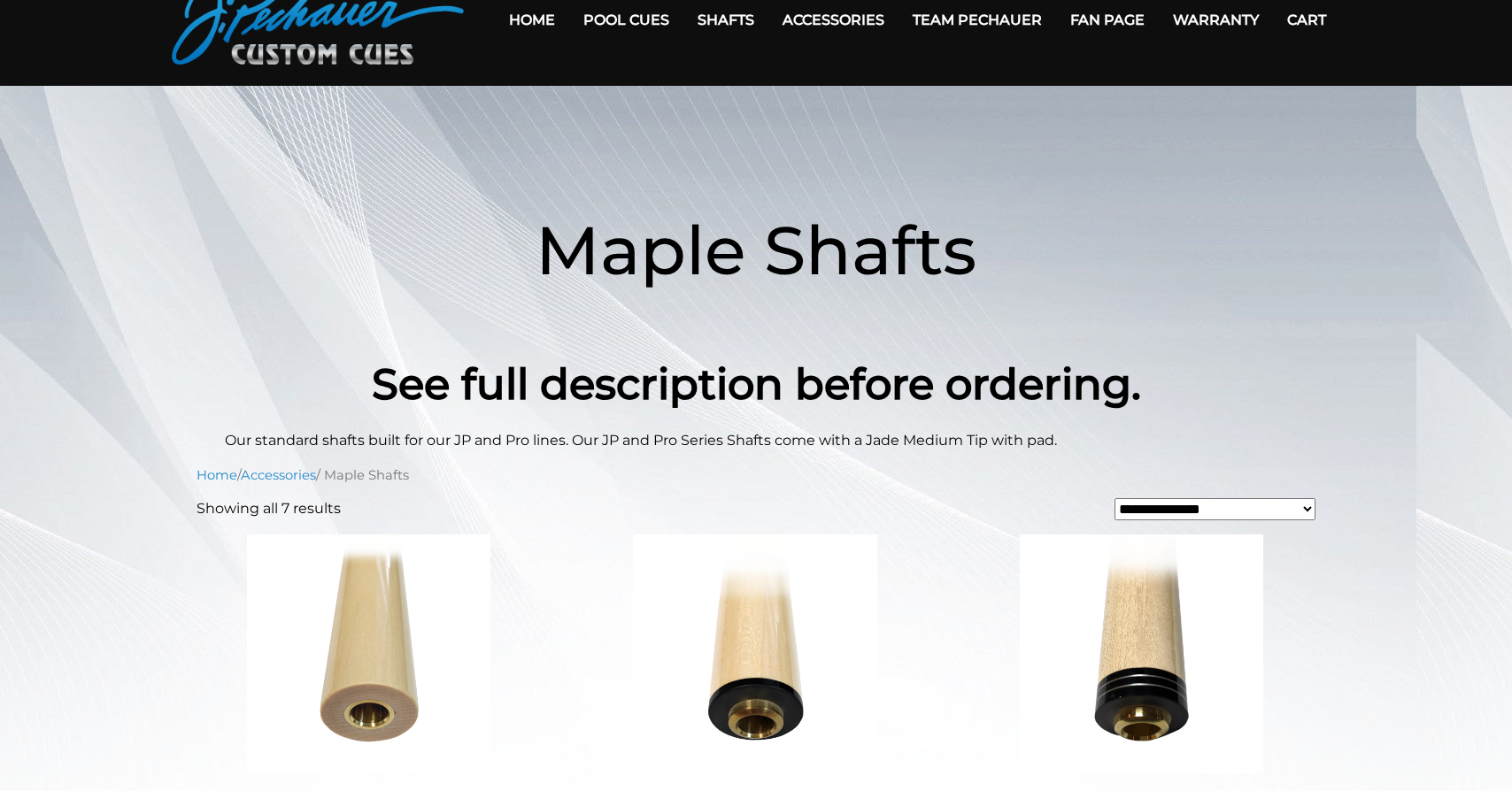
scroll to position [452, 0]
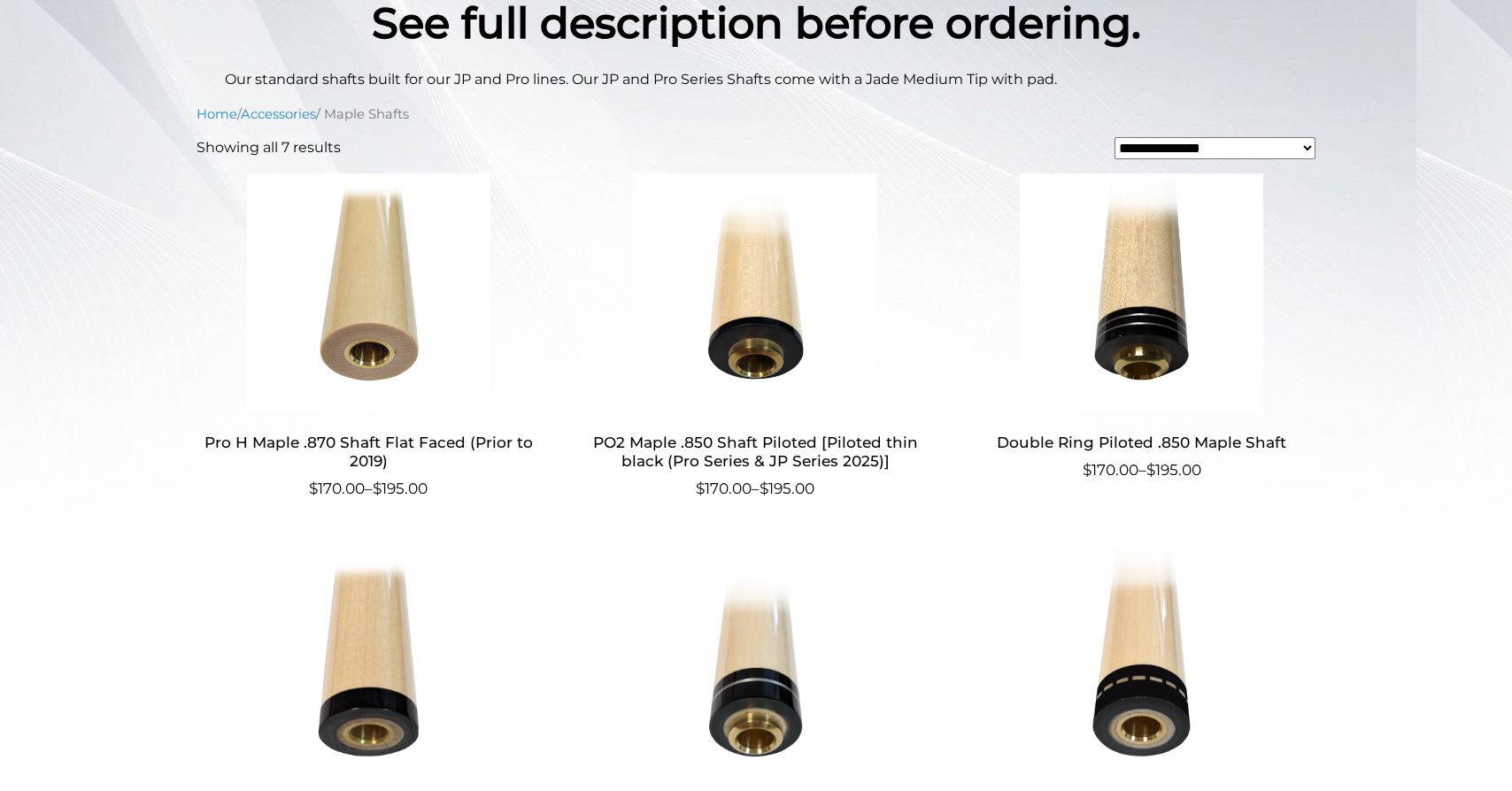
click at [771, 644] on img at bounding box center [756, 669] width 344 height 239
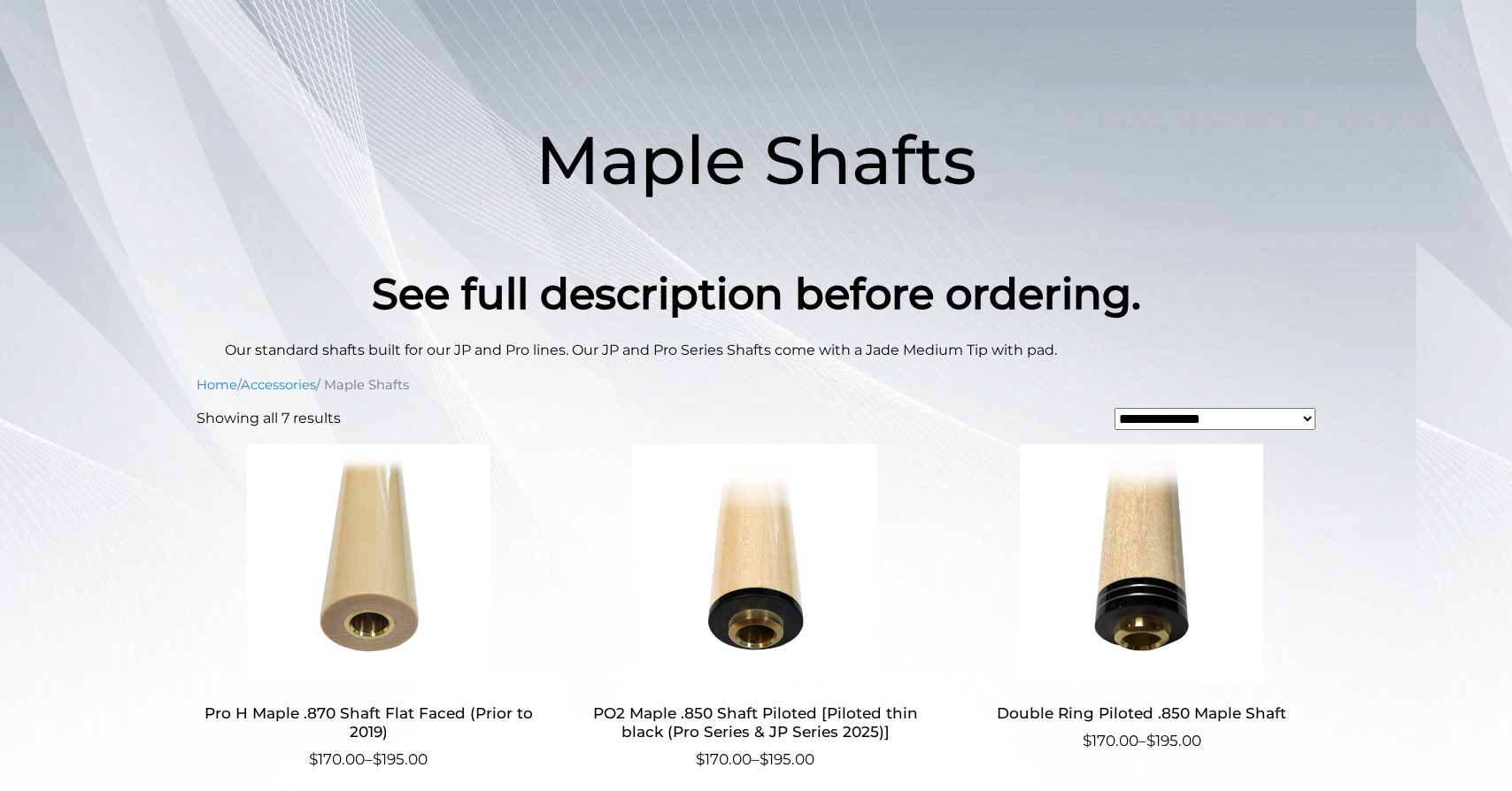
scroll to position [0, 0]
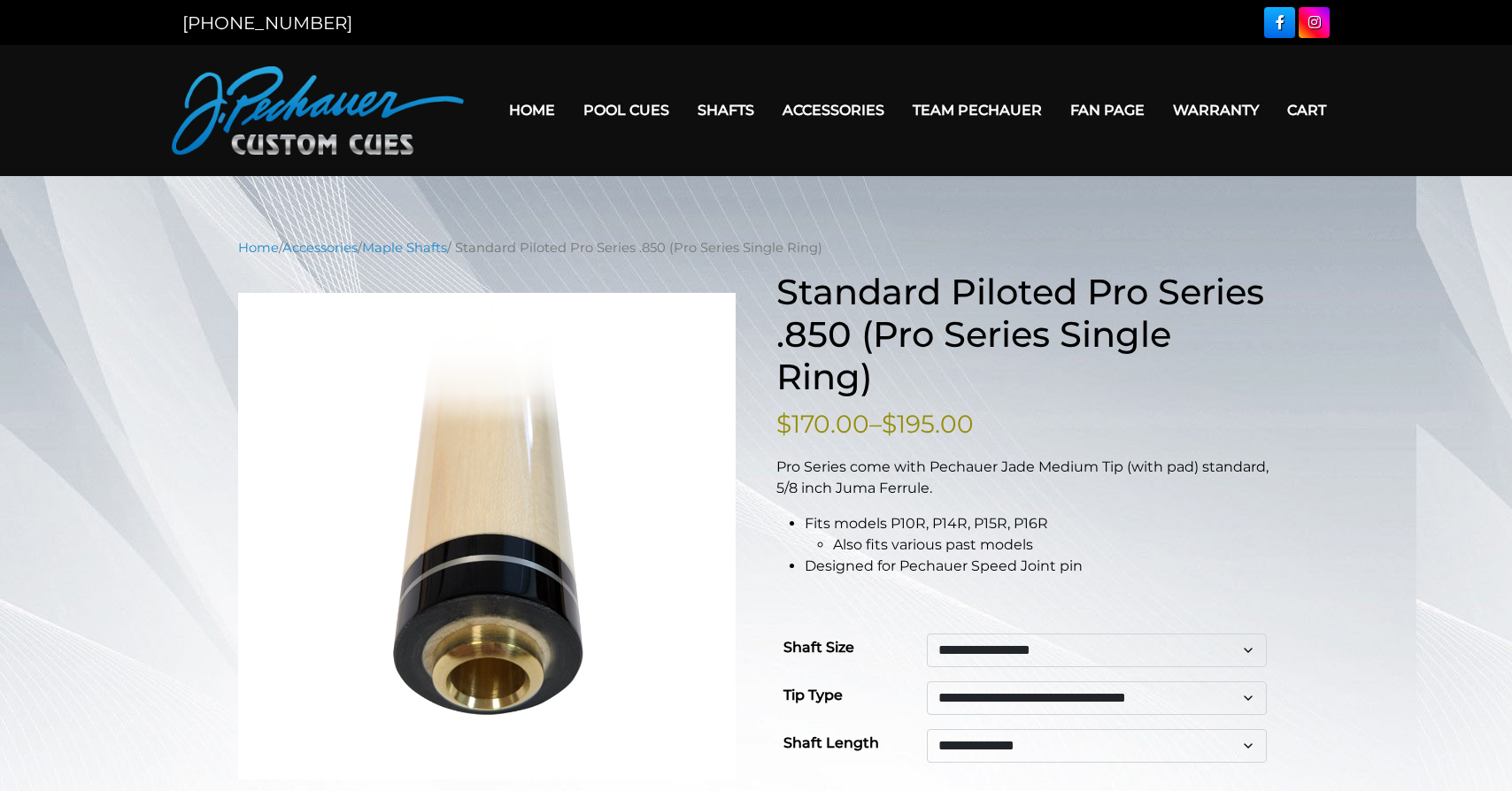
scroll to position [181, 0]
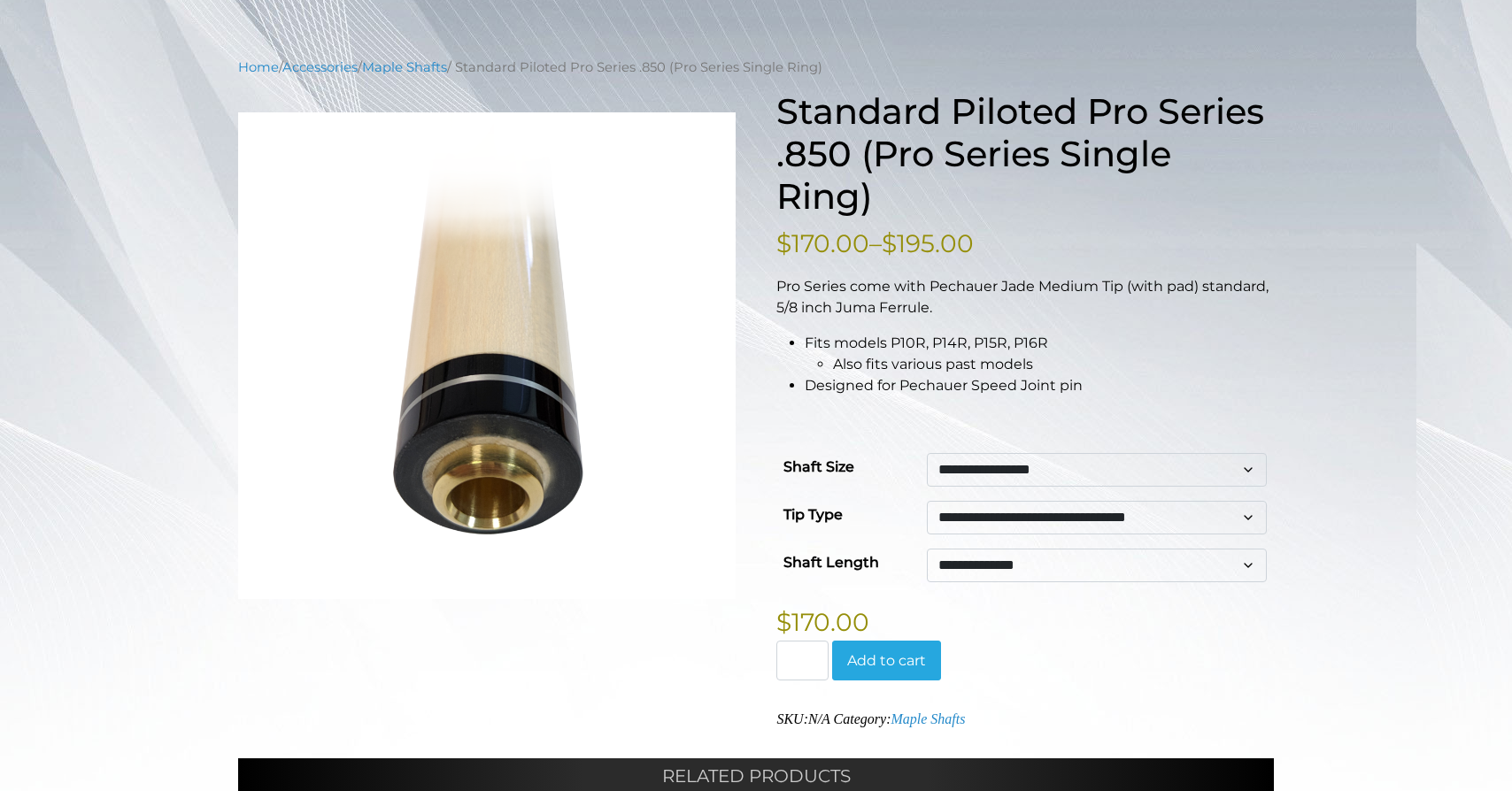
click at [927, 501] on select "**********" at bounding box center [1097, 517] width 340 height 34
click at [1315, 447] on div "**********" at bounding box center [756, 580] width 1512 height 1044
click at [927, 549] on select "**********" at bounding box center [1097, 565] width 340 height 34
click at [1321, 482] on div "**********" at bounding box center [756, 580] width 1512 height 1044
